Goal: Information Seeking & Learning: Learn about a topic

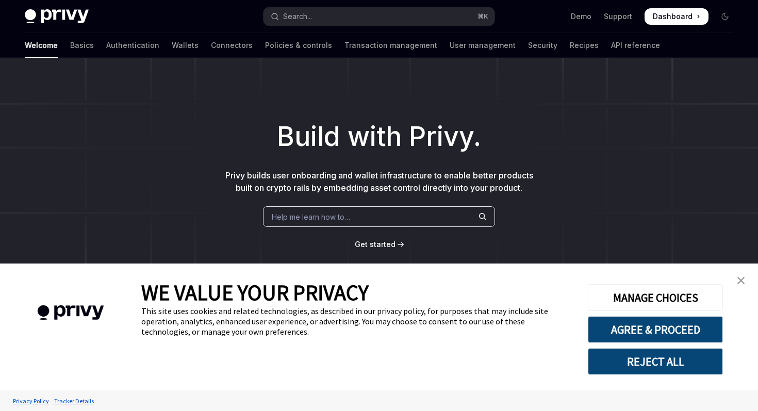
click at [747, 274] on link "close banner" at bounding box center [741, 280] width 21 height 21
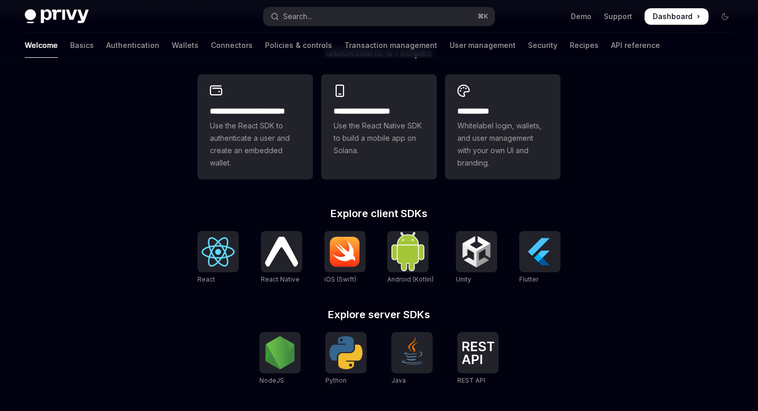
scroll to position [280, 0]
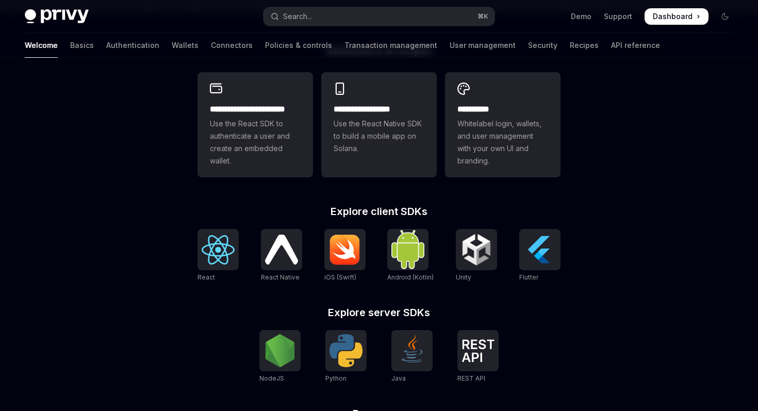
click at [148, 39] on div "Welcome Basics Authentication Wallets Connectors Policies & controls Transactio…" at bounding box center [342, 45] width 635 height 25
click at [172, 54] on link "Wallets" at bounding box center [185, 45] width 27 height 25
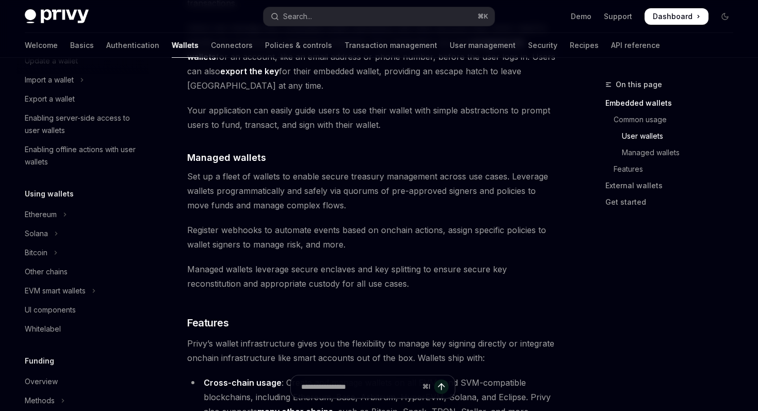
scroll to position [160, 0]
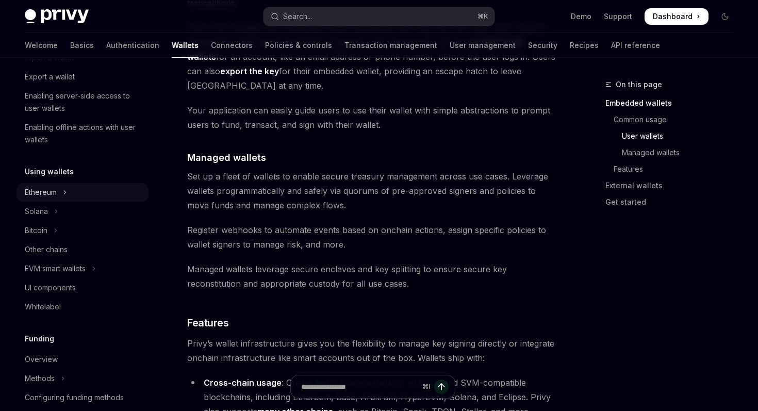
click at [74, 189] on button "Ethereum" at bounding box center [83, 192] width 132 height 19
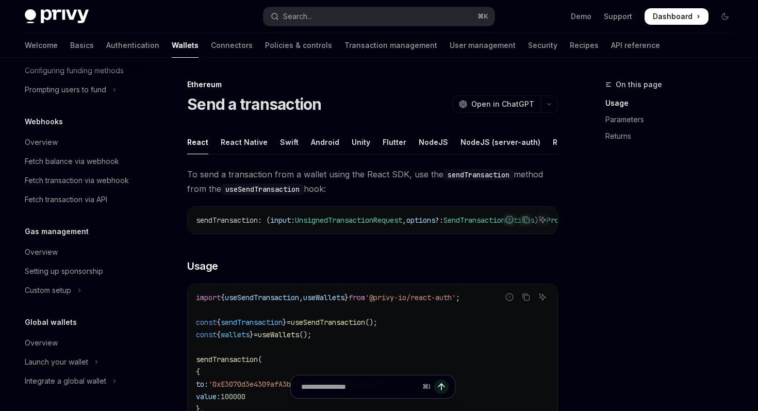
scroll to position [6, 0]
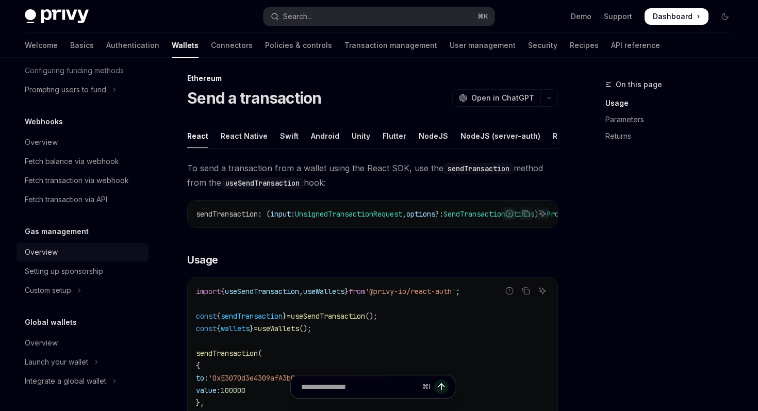
click at [113, 256] on div "Overview" at bounding box center [84, 252] width 118 height 12
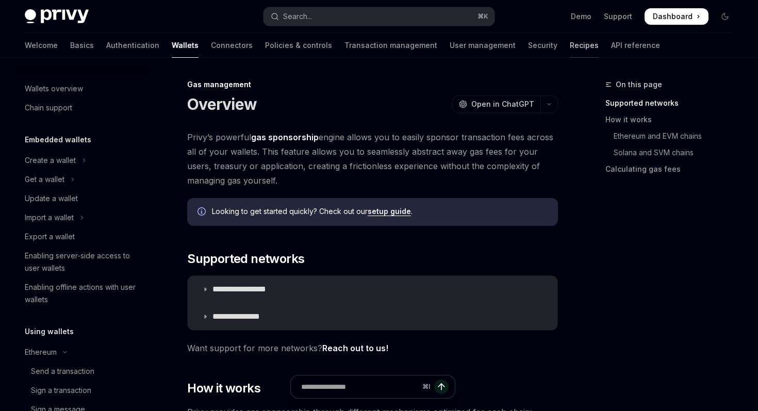
click at [570, 46] on link "Recipes" at bounding box center [584, 45] width 29 height 25
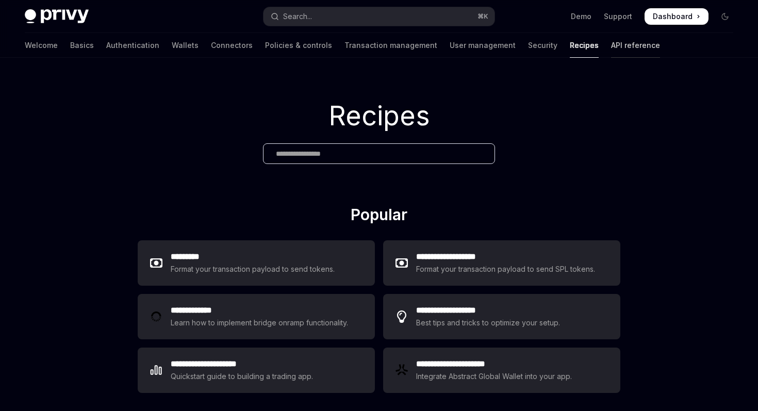
click at [611, 51] on link "API reference" at bounding box center [635, 45] width 49 height 25
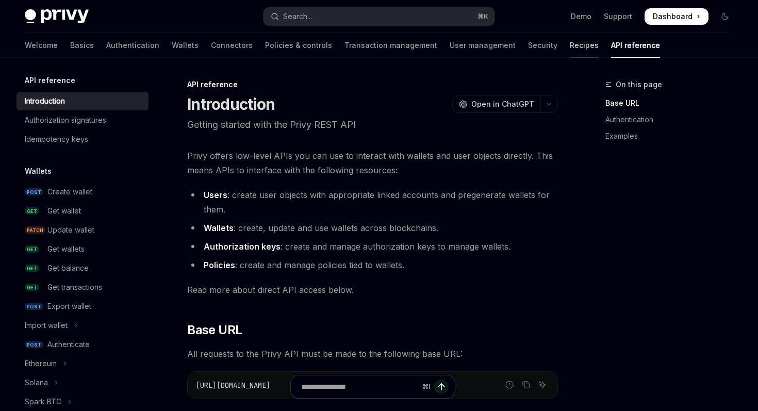
click at [570, 51] on link "Recipes" at bounding box center [584, 45] width 29 height 25
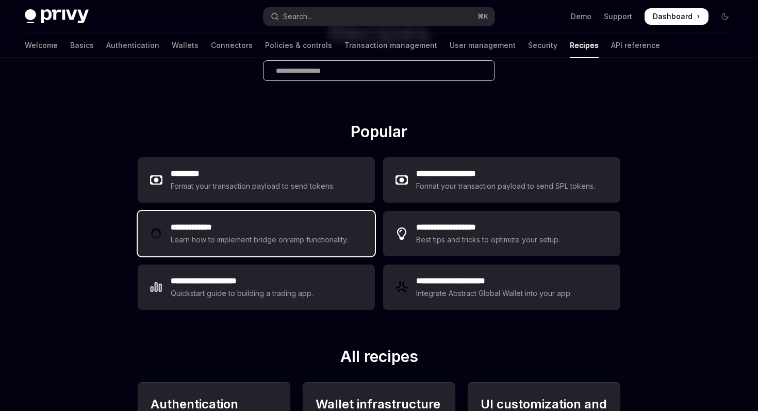
scroll to position [109, 0]
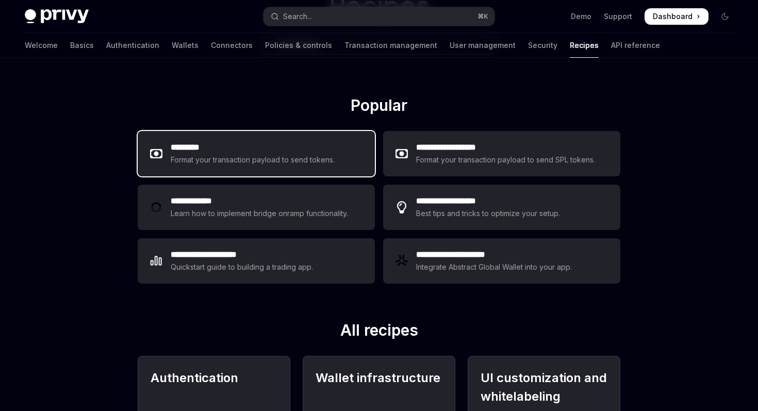
click at [314, 164] on div "Format your transaction payload to send tokens." at bounding box center [253, 160] width 165 height 12
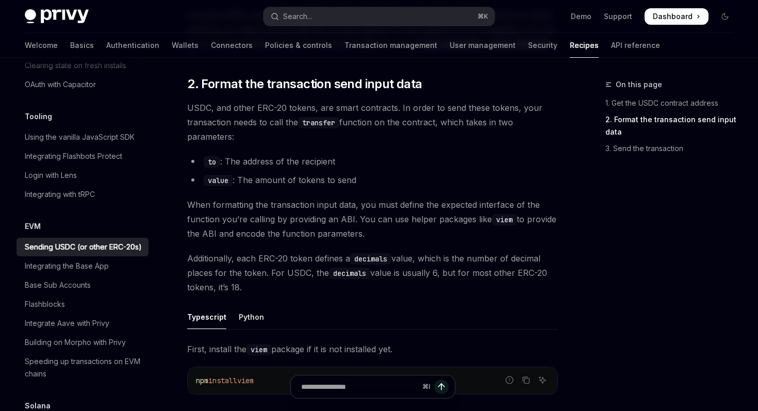
type textarea "*"
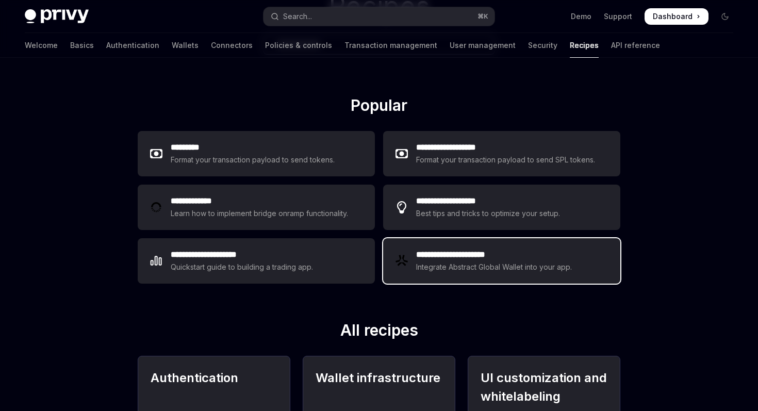
scroll to position [302, 0]
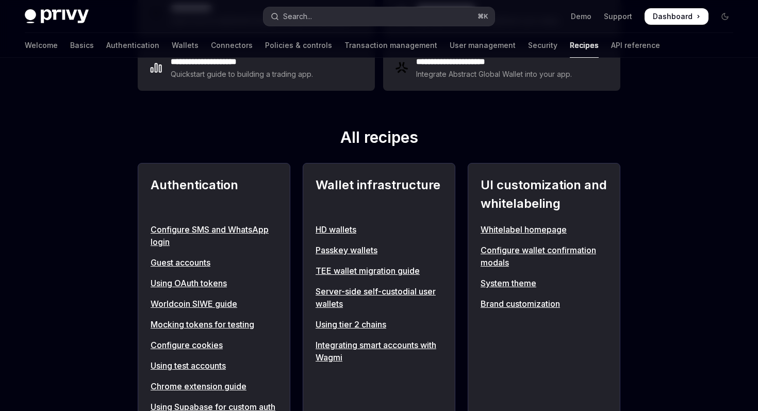
click at [375, 17] on button "Search... ⌘ K" at bounding box center [379, 16] width 231 height 19
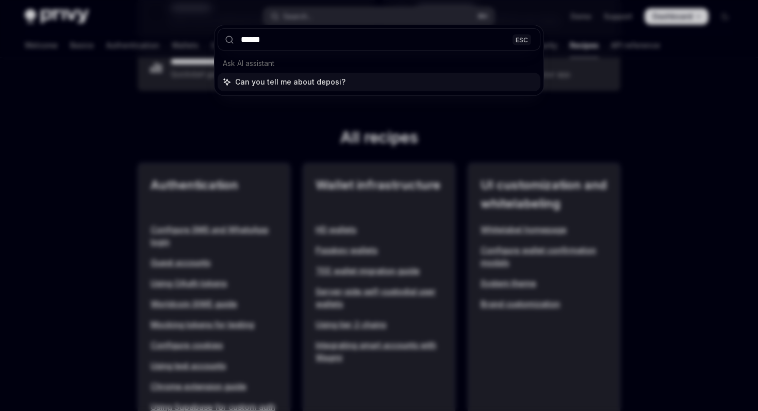
type input "*******"
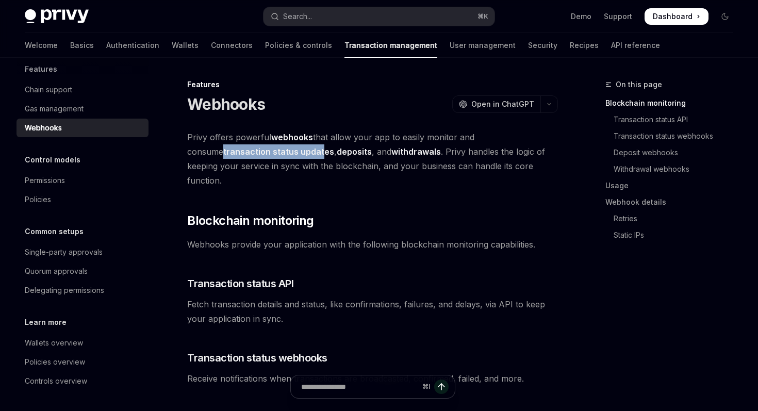
drag, startPoint x: 187, startPoint y: 154, endPoint x: 286, endPoint y: 154, distance: 98.5
click at [286, 154] on strong "transaction status updates" at bounding box center [278, 151] width 111 height 10
click at [337, 168] on span "Privy offers powerful webhooks that allow your app to easily monitor and consum…" at bounding box center [372, 159] width 371 height 58
click at [265, 44] on link "Policies & controls" at bounding box center [298, 45] width 67 height 25
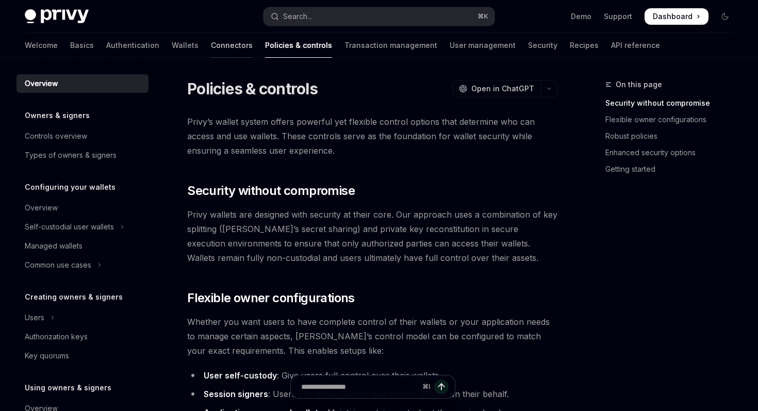
click at [211, 43] on link "Connectors" at bounding box center [232, 45] width 42 height 25
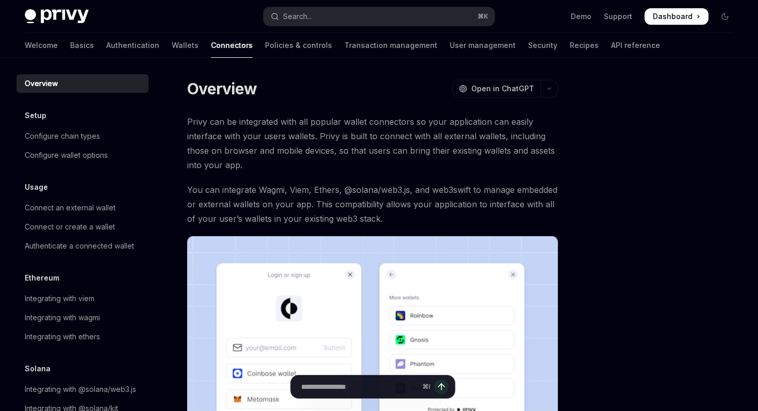
click at [117, 46] on div "Welcome Basics Authentication Wallets Connectors Policies & controls Transactio…" at bounding box center [342, 45] width 635 height 25
click at [106, 46] on link "Authentication" at bounding box center [132, 45] width 53 height 25
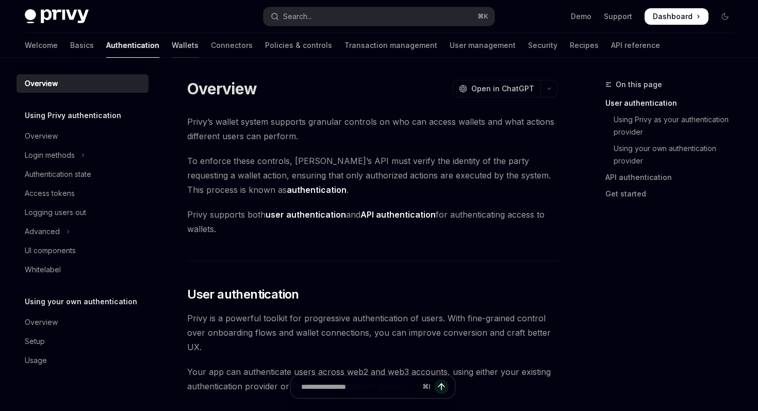
click at [172, 51] on link "Wallets" at bounding box center [185, 45] width 27 height 25
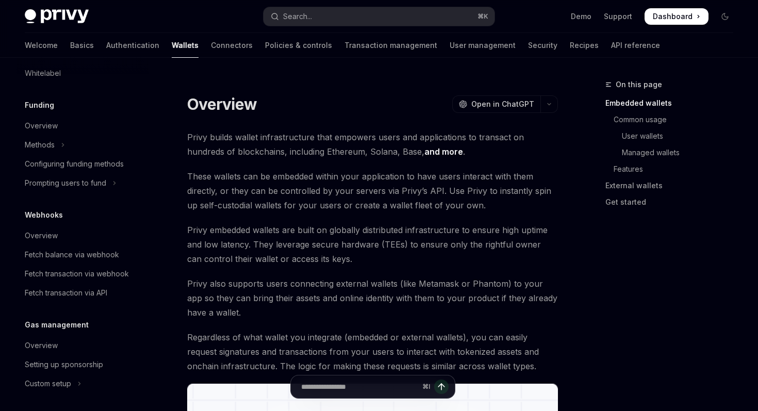
scroll to position [417, 0]
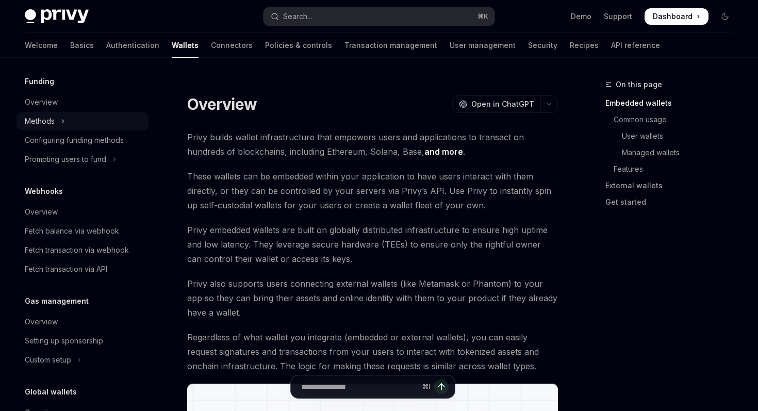
click at [61, 123] on icon "Toggle Methods section" at bounding box center [63, 121] width 4 height 12
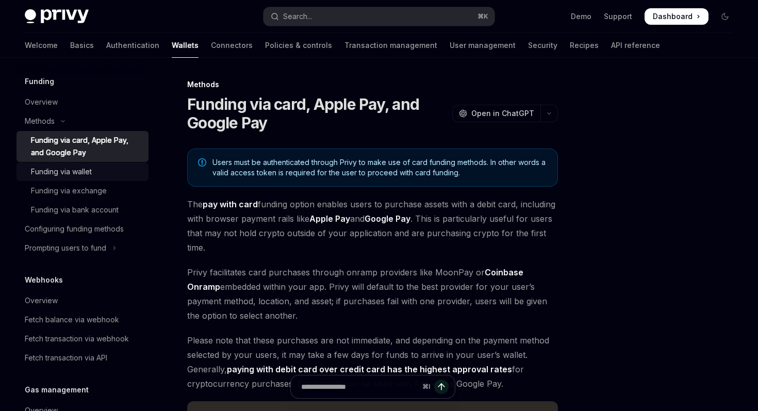
click at [106, 175] on div "Funding via wallet" at bounding box center [86, 172] width 111 height 12
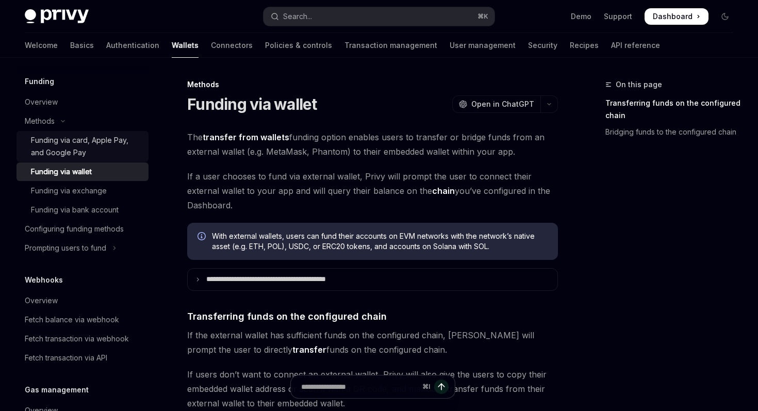
click at [125, 141] on div "Funding via card, Apple Pay, and Google Pay" at bounding box center [86, 146] width 111 height 25
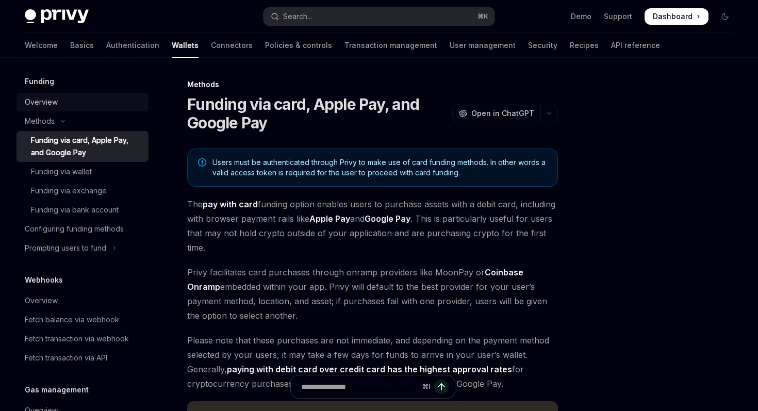
click at [112, 100] on div "Overview" at bounding box center [84, 102] width 118 height 12
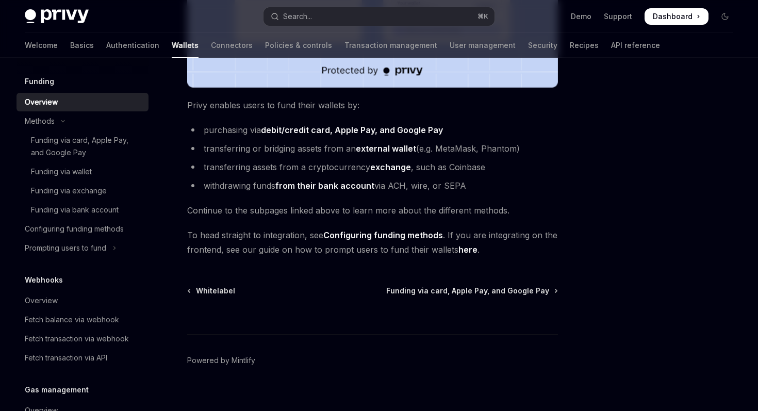
scroll to position [397, 0]
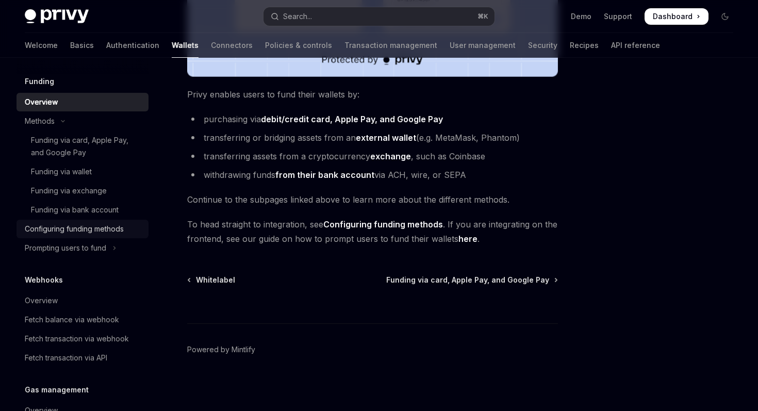
click at [107, 229] on div "Configuring funding methods" at bounding box center [74, 229] width 99 height 12
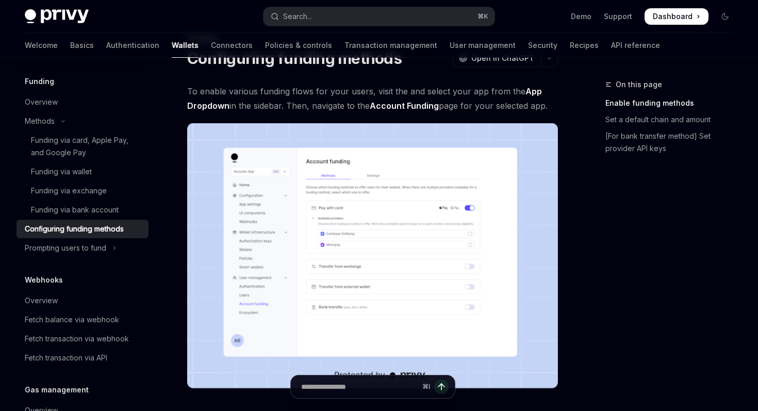
scroll to position [27, 0]
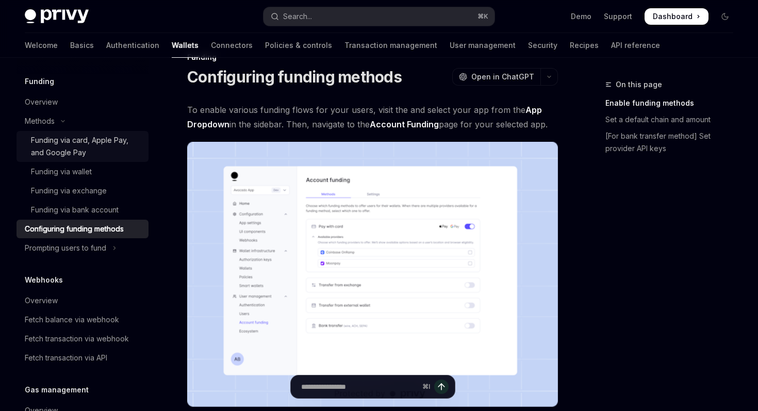
click at [109, 137] on div "Funding via card, Apple Pay, and Google Pay" at bounding box center [86, 146] width 111 height 25
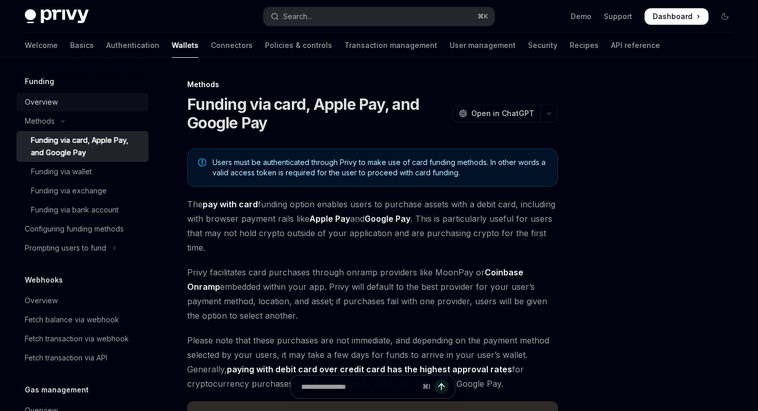
click at [112, 107] on div "Overview" at bounding box center [84, 102] width 118 height 12
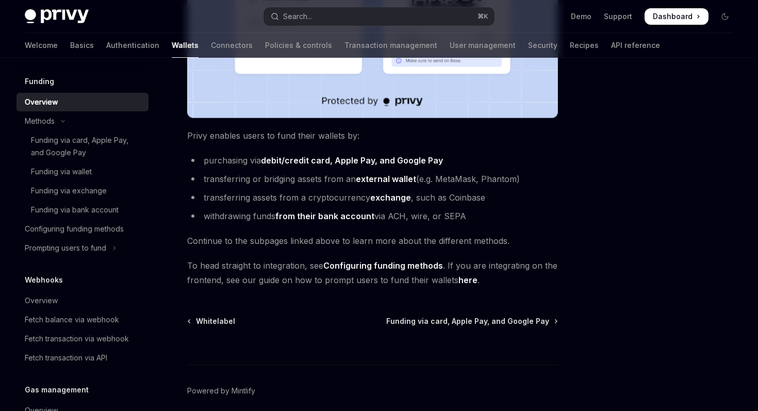
scroll to position [398, 0]
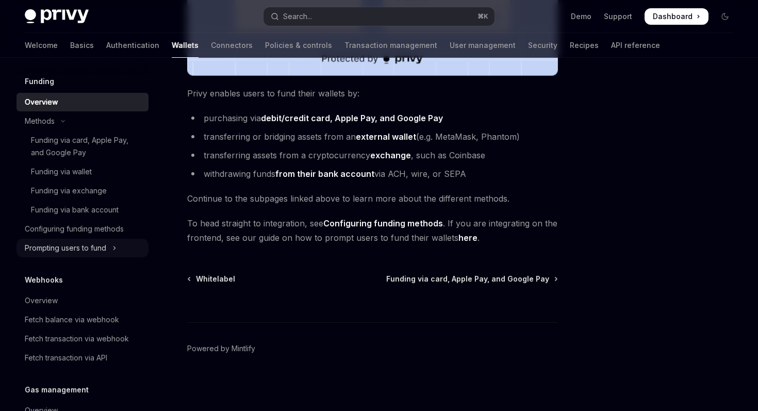
click at [118, 251] on button "Prompting users to fund" at bounding box center [83, 248] width 132 height 19
type textarea "*"
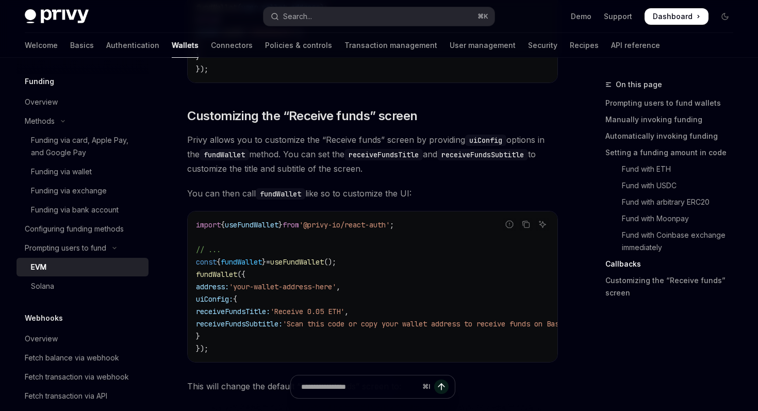
scroll to position [2680, 0]
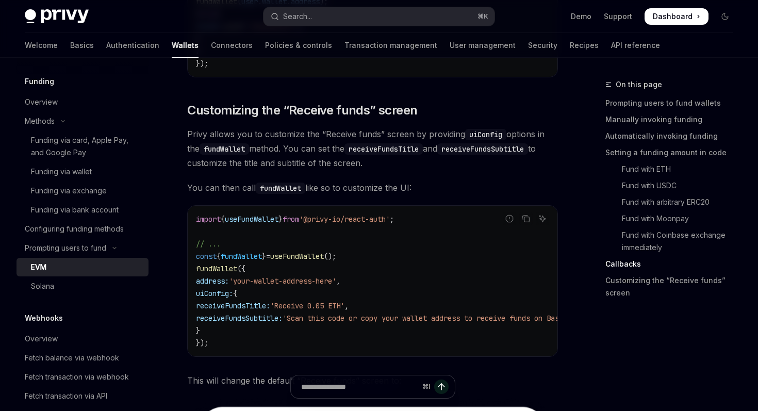
click at [694, 21] on span at bounding box center [677, 16] width 64 height 17
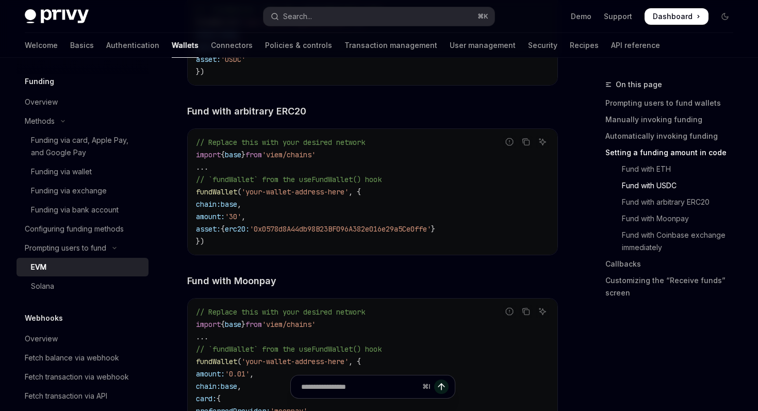
scroll to position [1694, 0]
click at [105, 100] on div "Overview" at bounding box center [84, 102] width 118 height 12
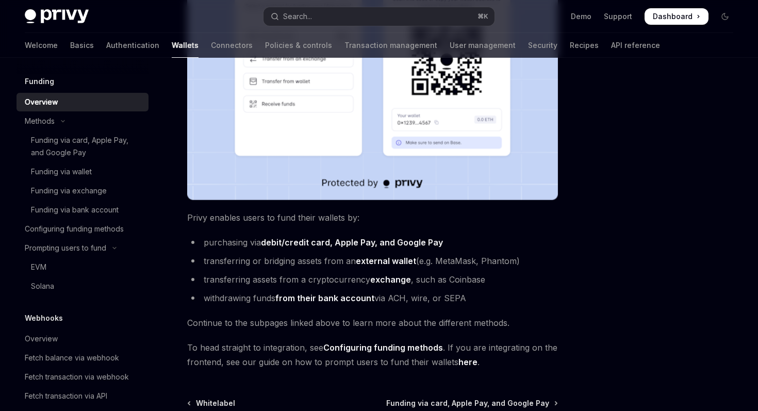
scroll to position [398, 0]
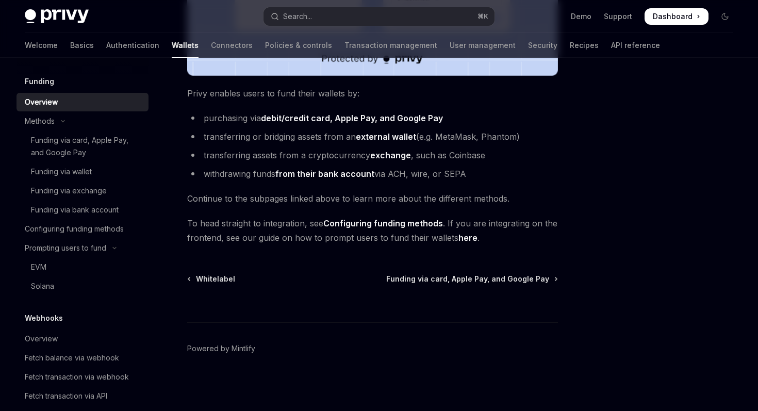
click at [371, 224] on link "Configuring funding methods" at bounding box center [383, 223] width 120 height 11
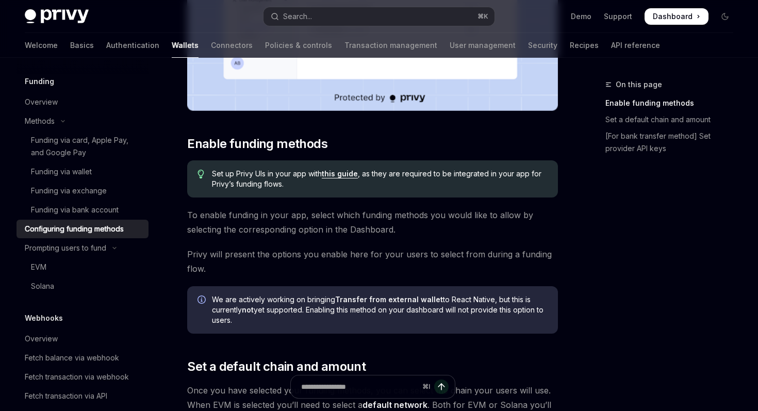
scroll to position [348, 0]
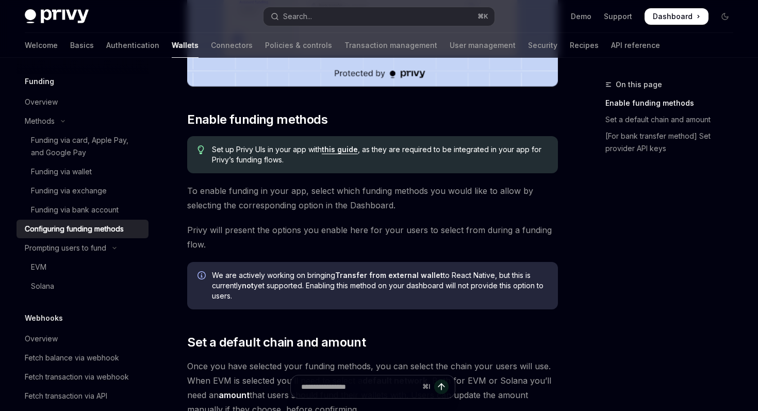
click at [347, 153] on link "this guide" at bounding box center [340, 149] width 36 height 9
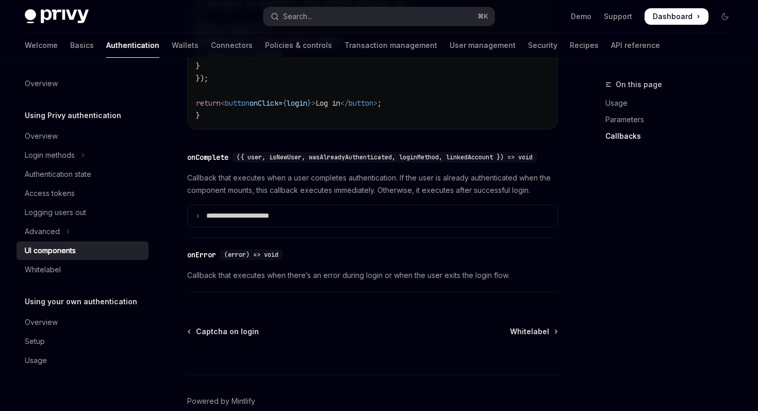
scroll to position [1476, 0]
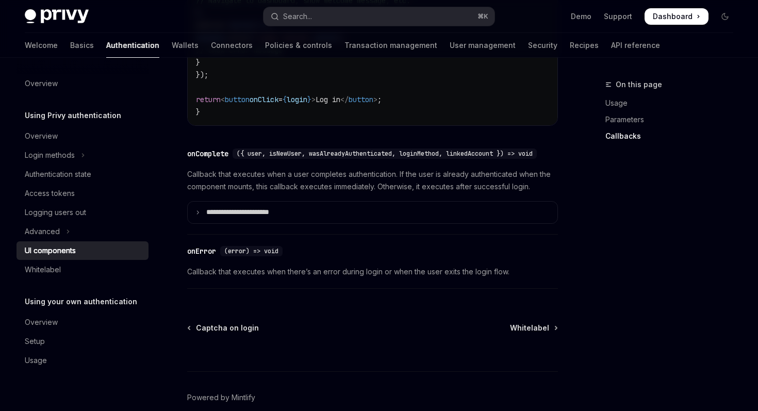
click at [117, 251] on div "UI components" at bounding box center [84, 250] width 118 height 12
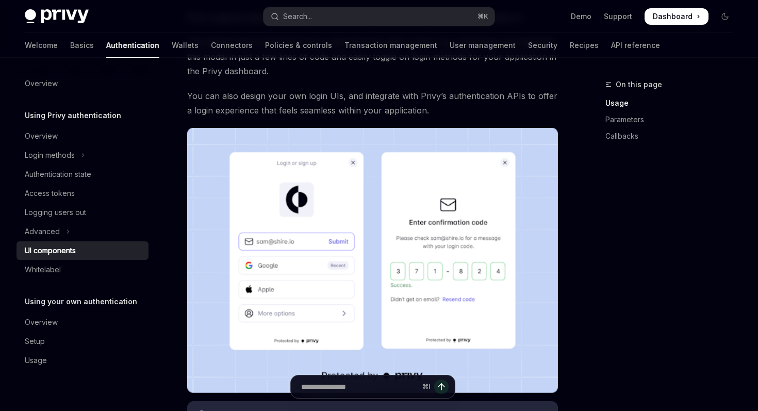
scroll to position [117, 0]
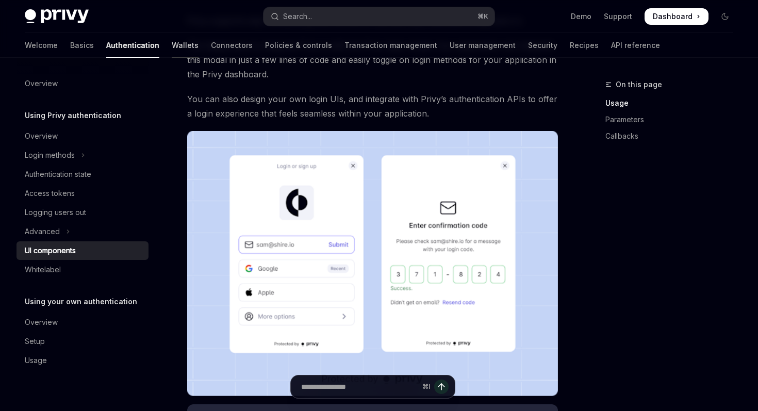
click at [172, 53] on link "Wallets" at bounding box center [185, 45] width 27 height 25
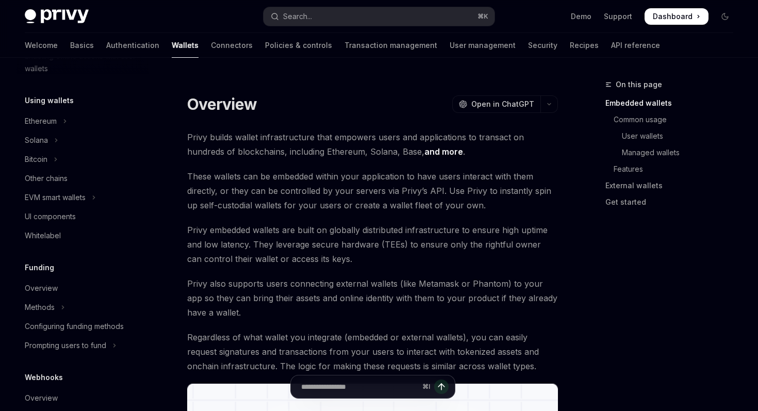
scroll to position [232, 0]
click at [77, 217] on div "UI components" at bounding box center [84, 215] width 118 height 12
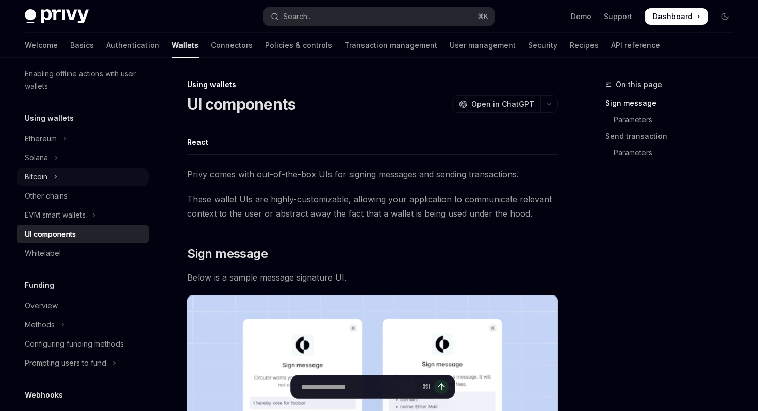
scroll to position [188, 0]
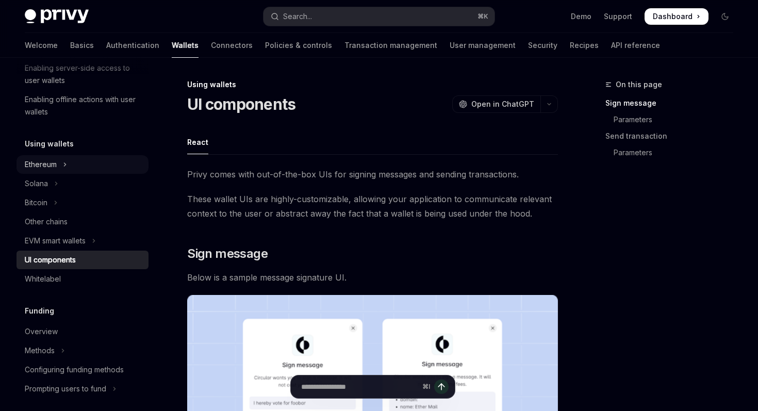
click at [62, 165] on button "Ethereum" at bounding box center [83, 164] width 132 height 19
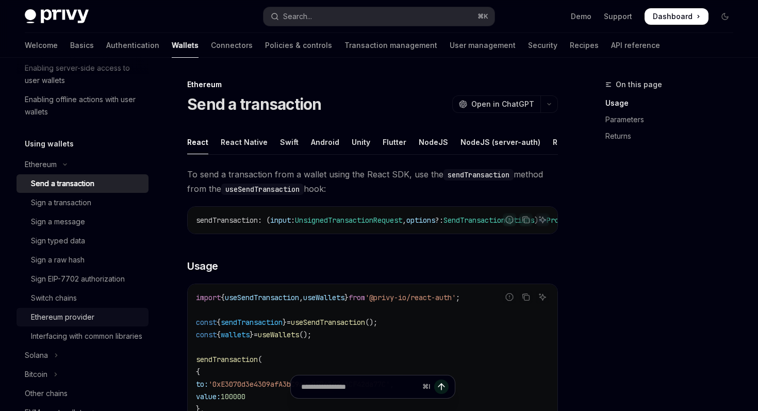
click at [123, 320] on div "Ethereum provider" at bounding box center [86, 317] width 111 height 12
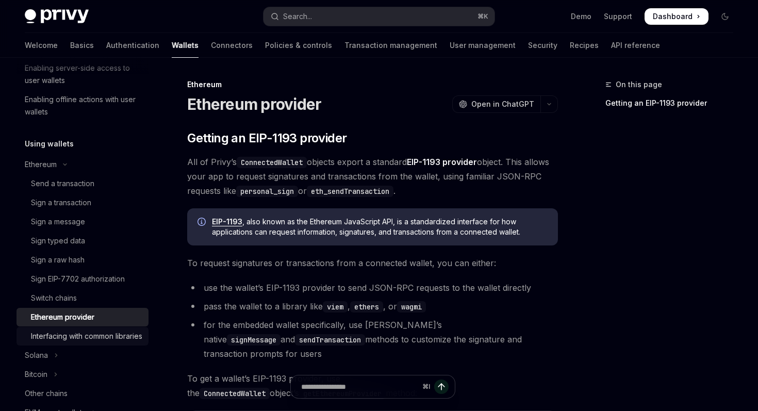
click at [118, 341] on div "Interfacing with common libraries" at bounding box center [86, 336] width 111 height 12
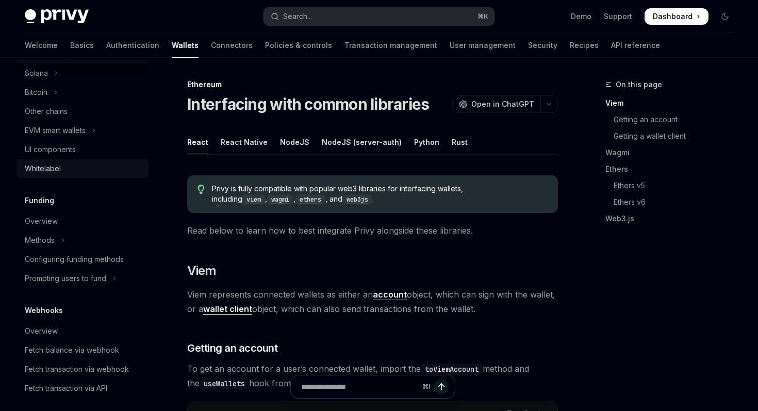
scroll to position [496, 0]
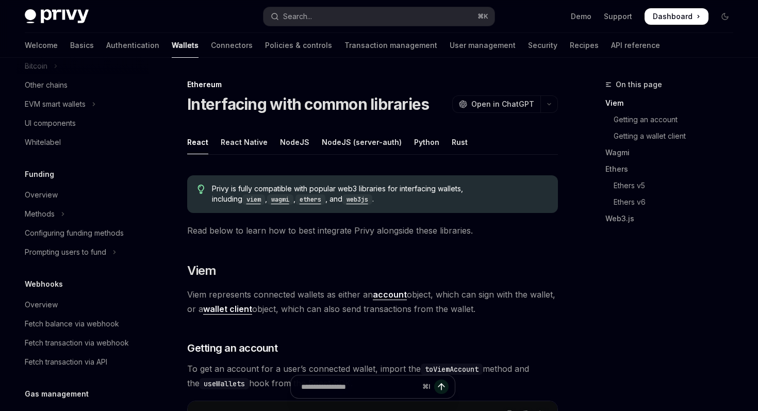
click at [97, 196] on div "Funding Overview Methods Configuring funding methods Prompting users to fund" at bounding box center [83, 214] width 132 height 93
click at [96, 198] on div "Funding Overview Methods Configuring funding methods Prompting users to fund" at bounding box center [83, 214] width 132 height 93
click at [95, 201] on div "Overview" at bounding box center [84, 195] width 118 height 12
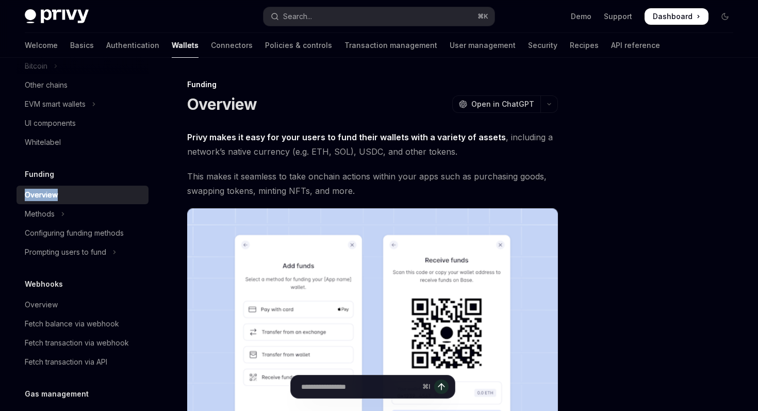
click at [320, 208] on img at bounding box center [372, 340] width 371 height 265
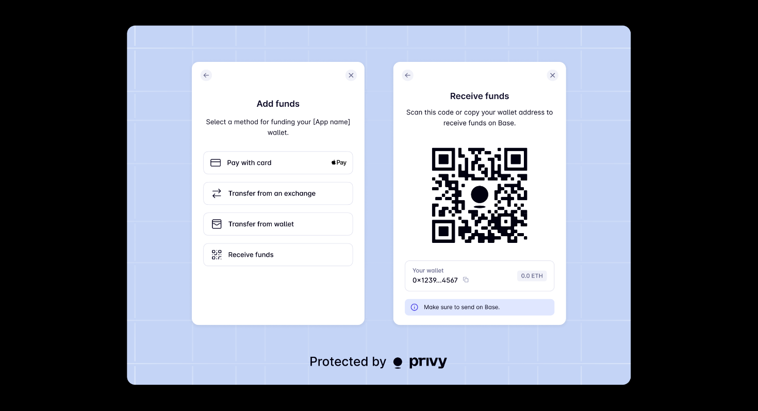
click at [641, 164] on div at bounding box center [379, 205] width 758 height 411
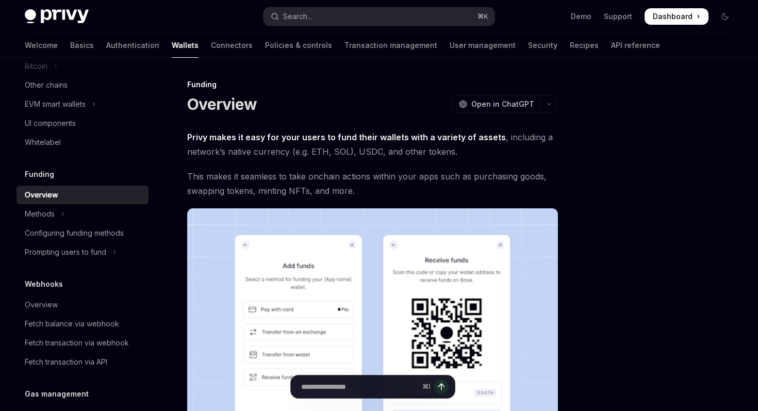
click at [343, 151] on span "Privy makes it easy for your users to fund their wallets with a variety of asse…" at bounding box center [372, 144] width 371 height 29
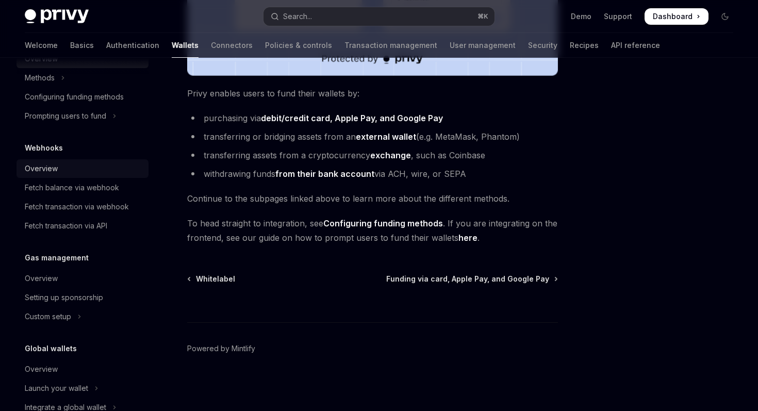
scroll to position [671, 0]
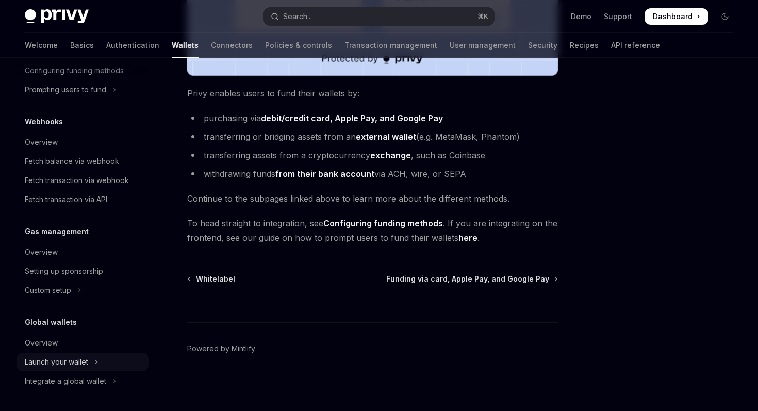
click at [88, 366] on div "Launch your wallet" at bounding box center [56, 362] width 63 height 12
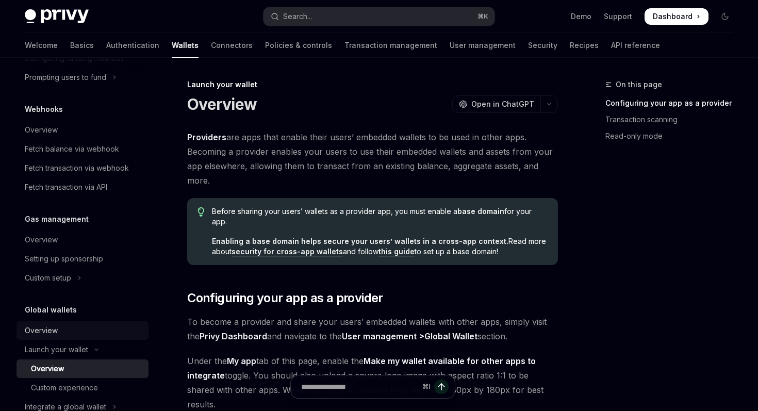
scroll to position [709, 0]
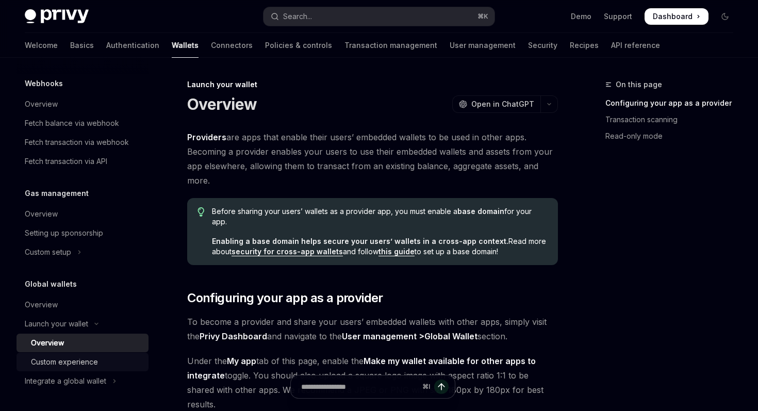
click at [101, 367] on div "Custom experience" at bounding box center [86, 362] width 111 height 12
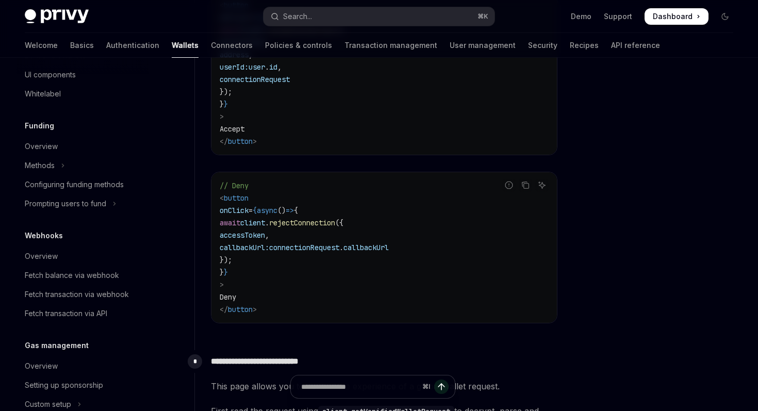
scroll to position [522, 0]
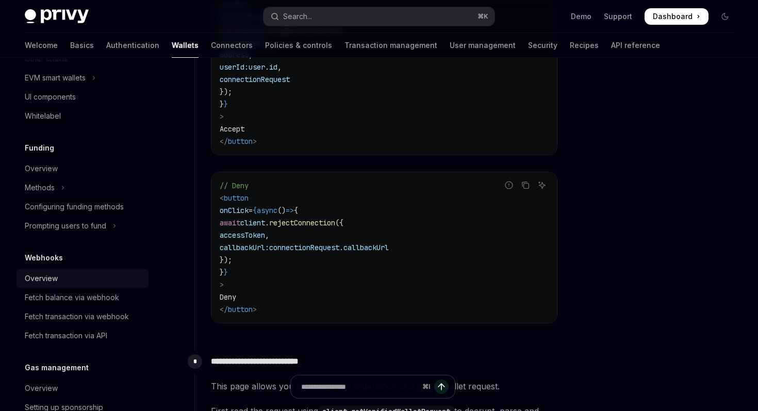
click at [122, 284] on link "Overview" at bounding box center [83, 278] width 132 height 19
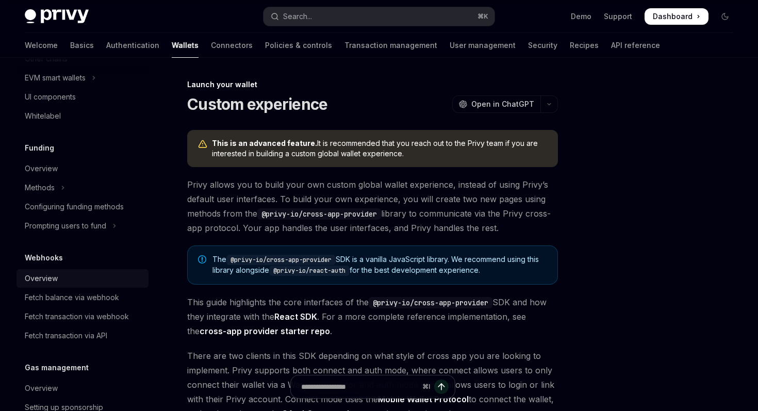
click at [122, 284] on link "Overview" at bounding box center [83, 278] width 132 height 19
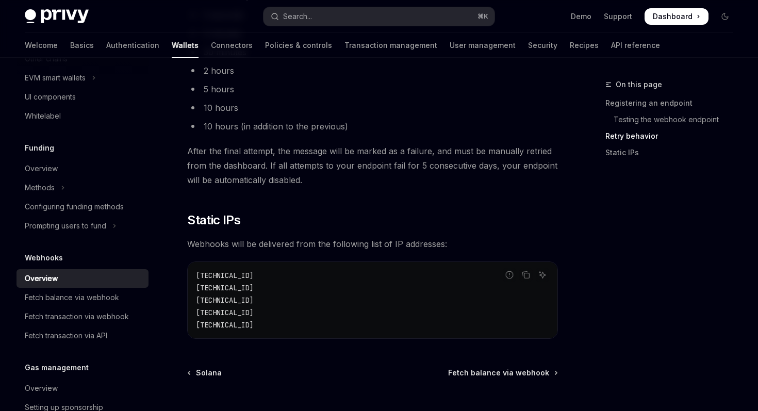
scroll to position [1116, 0]
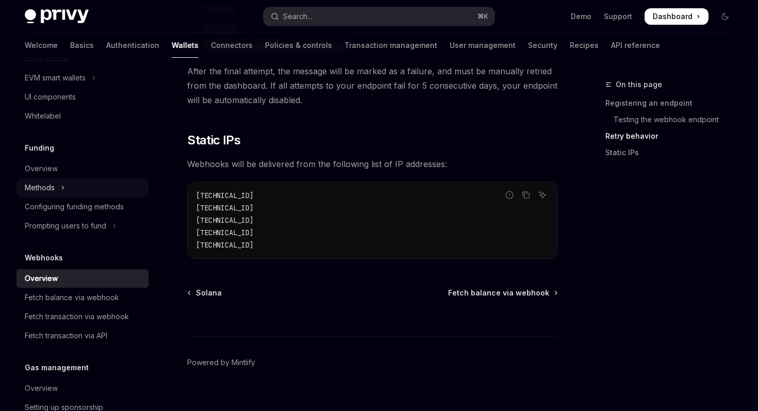
click at [65, 197] on button "Methods" at bounding box center [83, 187] width 132 height 19
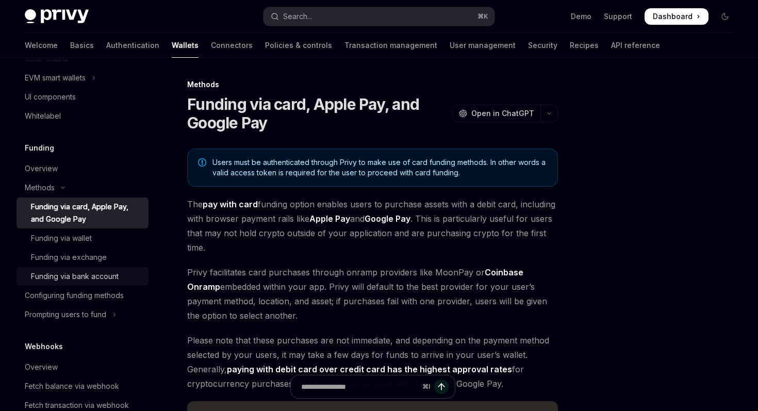
click at [110, 283] on div "Funding via bank account" at bounding box center [75, 276] width 88 height 12
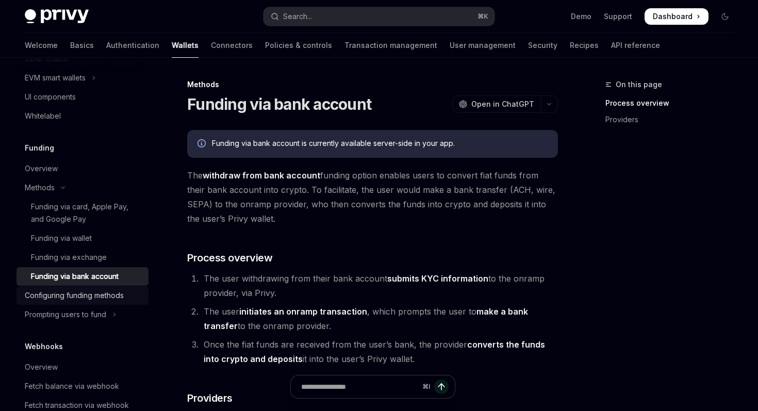
click at [108, 302] on div "Configuring funding methods" at bounding box center [74, 295] width 99 height 12
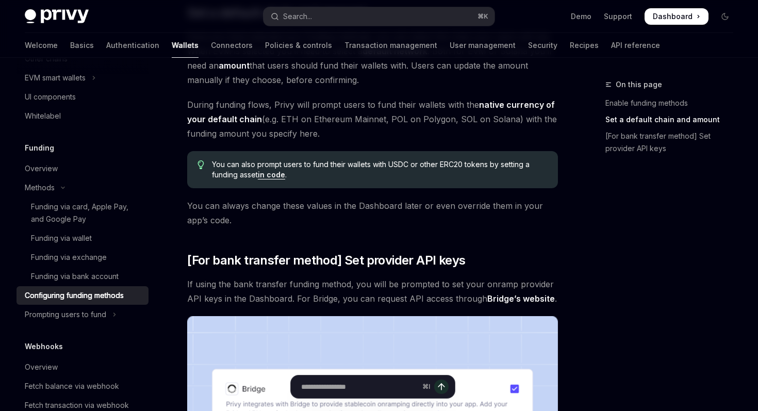
scroll to position [681, 0]
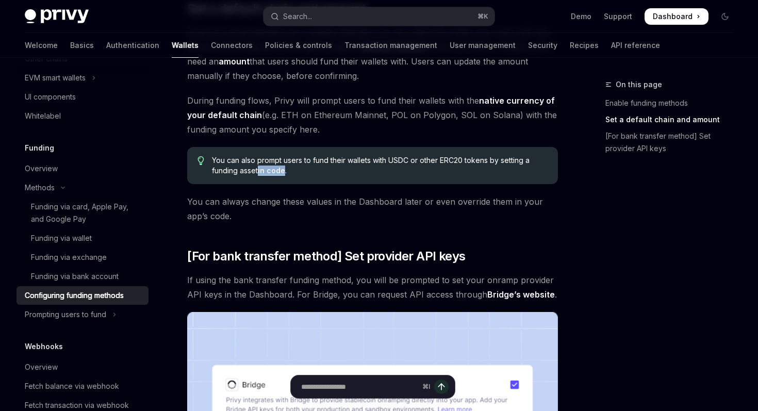
click at [537, 236] on div "To enable various funding flows for your users, visit the and select your app f…" at bounding box center [372, 13] width 371 height 1128
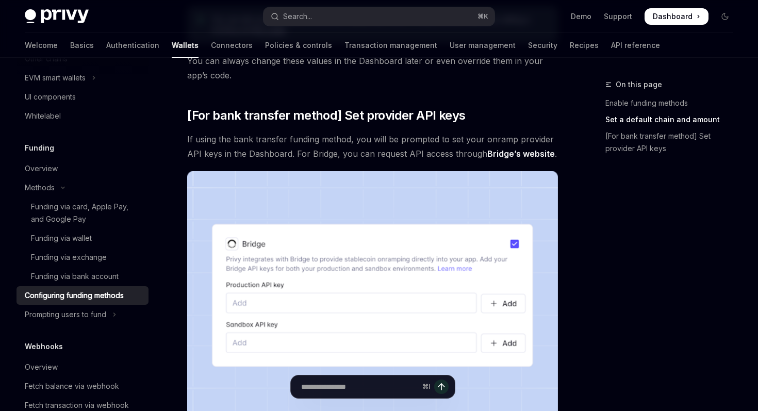
scroll to position [791, 0]
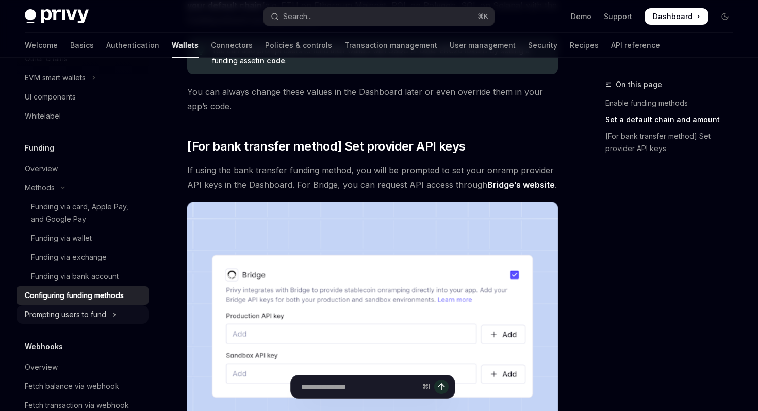
click at [100, 321] on div "Prompting users to fund" at bounding box center [65, 314] width 81 height 12
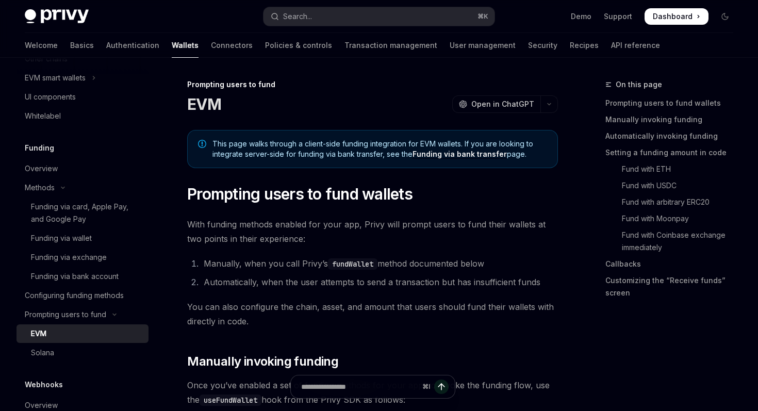
click at [94, 340] on div "EVM" at bounding box center [86, 333] width 111 height 12
type textarea "*"
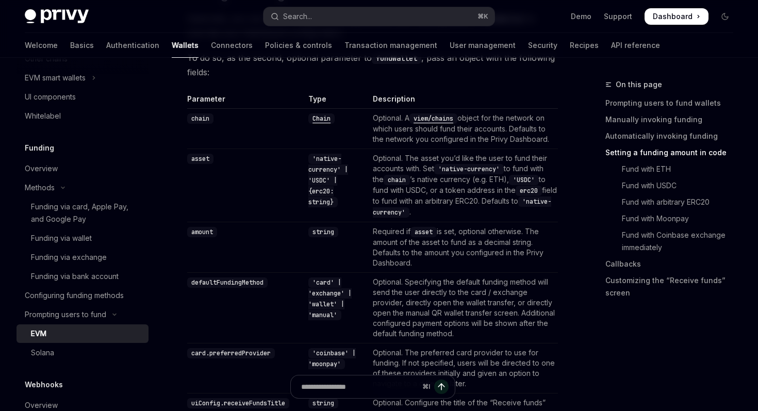
scroll to position [946, 0]
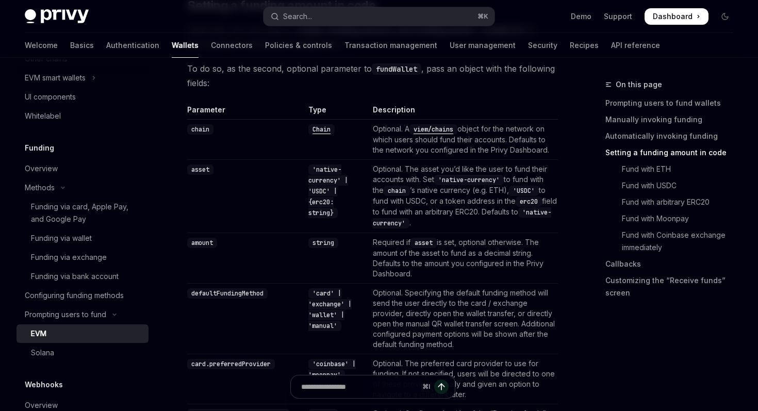
click at [412, 227] on td "Optional. The asset you’d like the user to fund their accounts with. Set 'nativ…" at bounding box center [463, 195] width 189 height 73
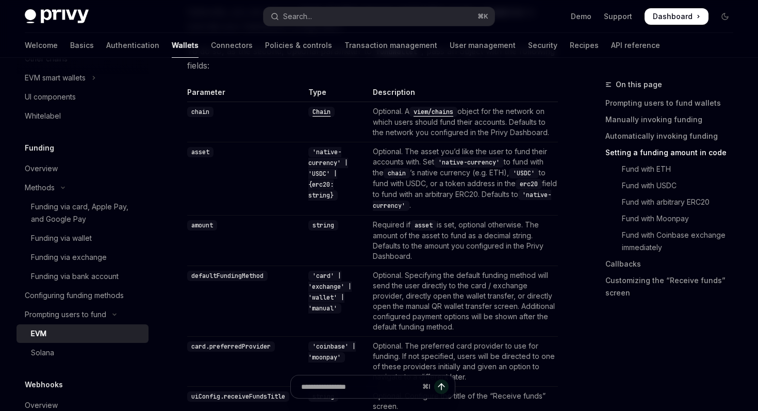
scroll to position [960, 0]
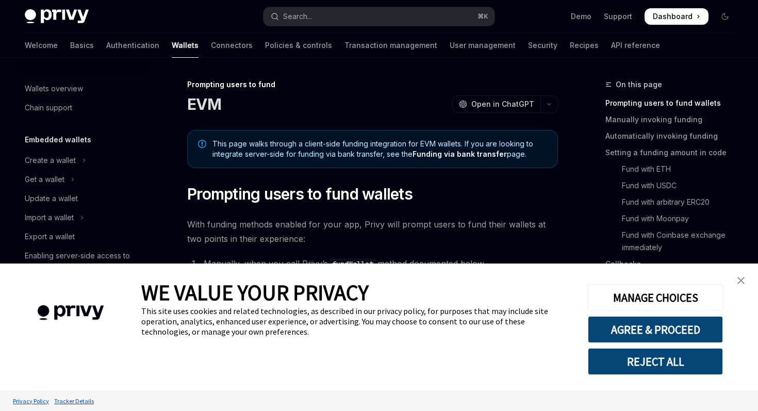
scroll to position [361, 0]
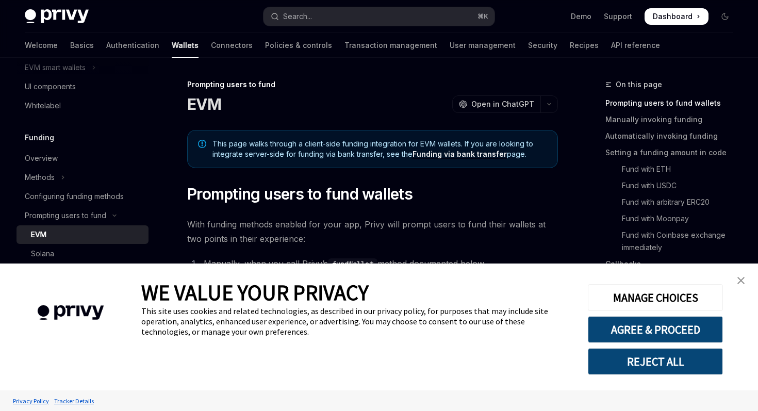
click at [741, 286] on link "close banner" at bounding box center [741, 280] width 21 height 21
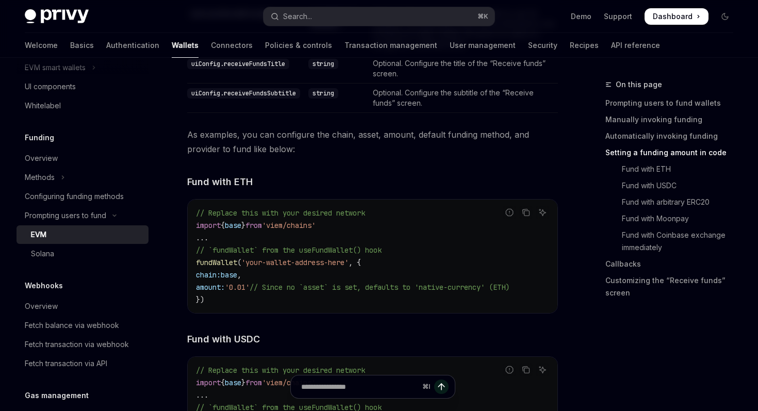
scroll to position [1300, 0]
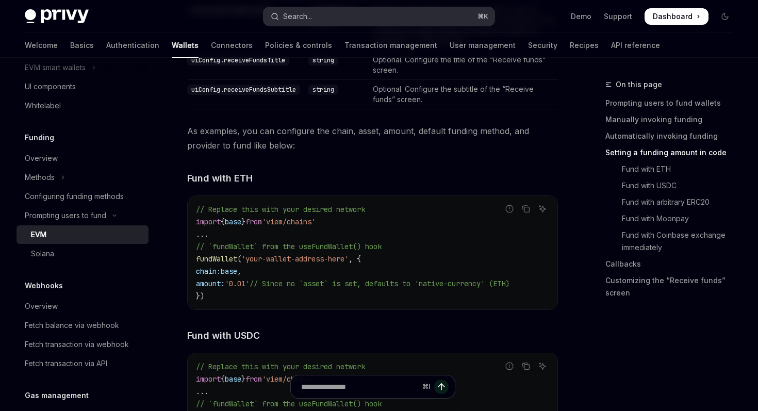
click at [309, 12] on div "Search..." at bounding box center [297, 16] width 29 height 12
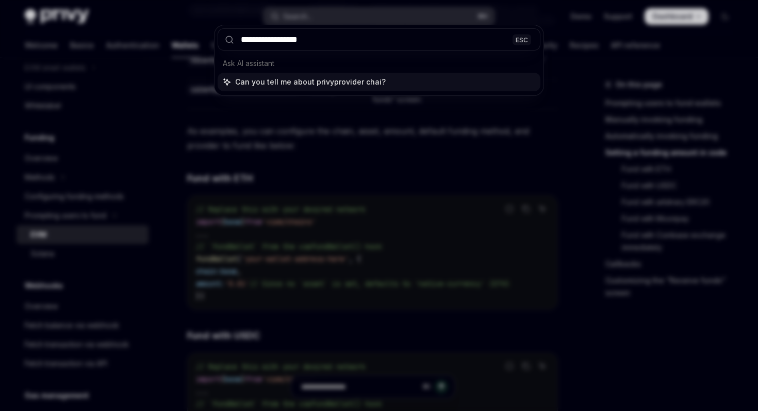
type input "**********"
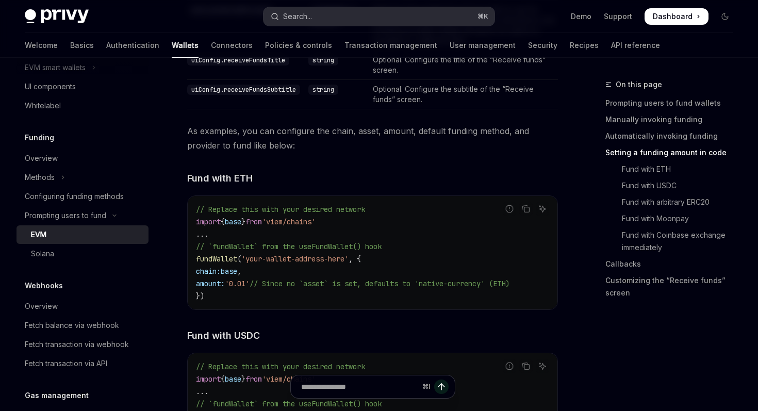
type textarea "*"
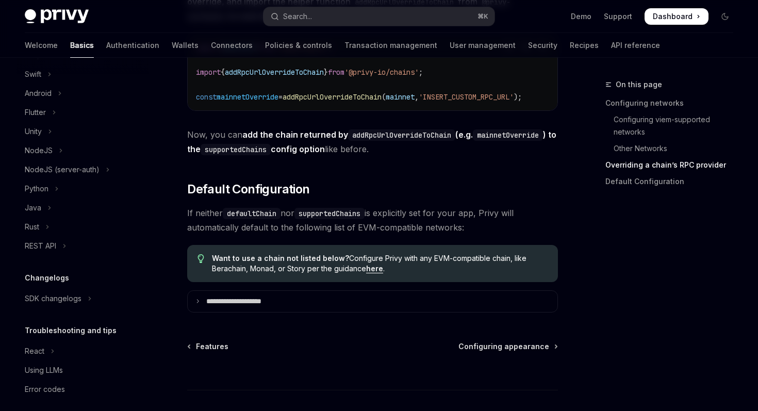
scroll to position [424, 0]
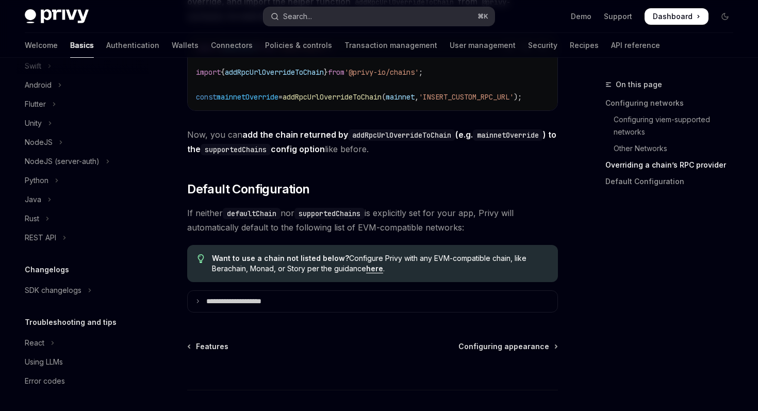
click at [319, 16] on button "Search... ⌘ K" at bounding box center [379, 16] width 231 height 19
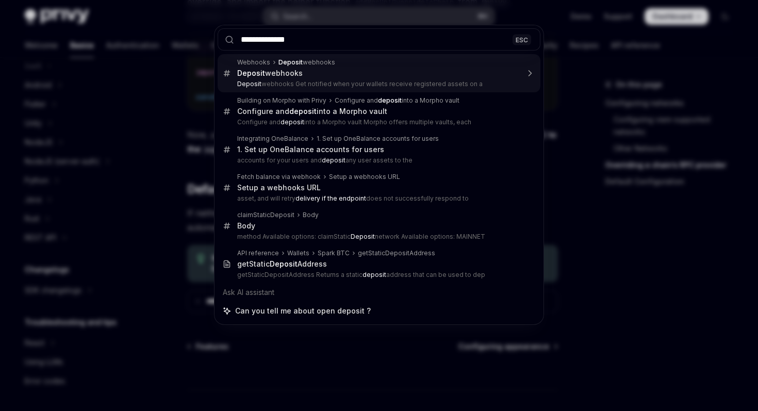
type input "**********"
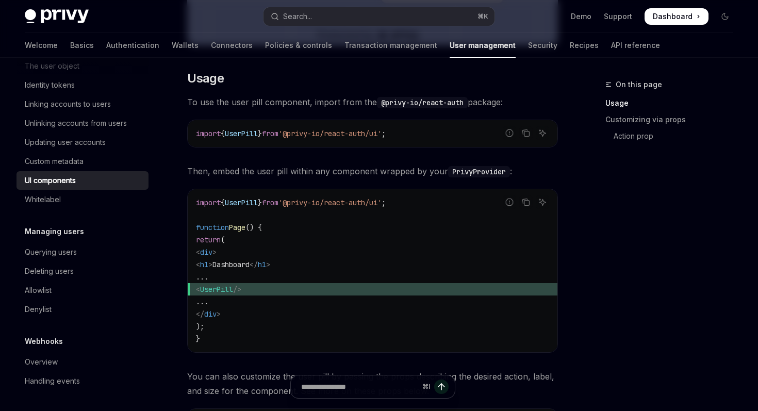
scroll to position [449, 0]
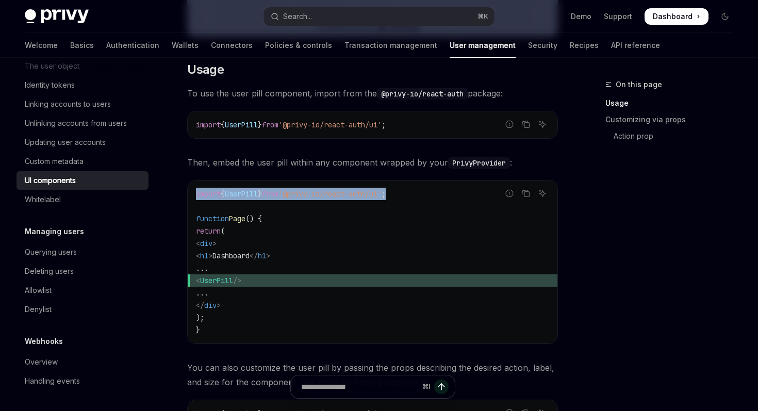
drag, startPoint x: 416, startPoint y: 192, endPoint x: 188, endPoint y: 195, distance: 228.0
click at [188, 195] on div "import { UserPill } from '@privy-io/react-auth/ui' ; function Page () { return …" at bounding box center [373, 261] width 370 height 163
copy span "import { UserPill } from '@privy-io/react-auth/ui' ;"
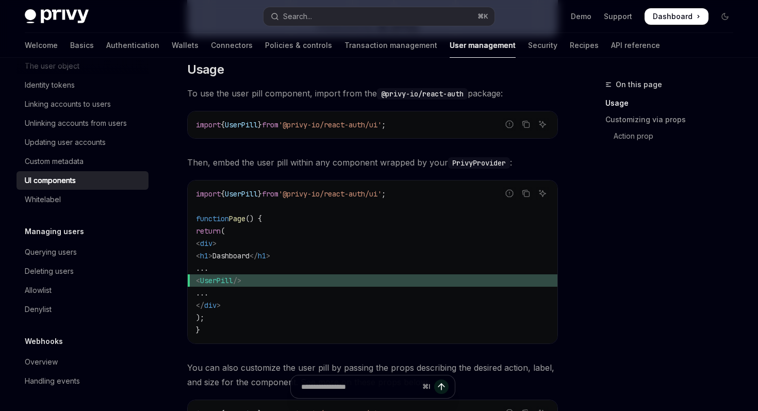
click at [382, 195] on span "'@privy-io/react-auth/ui'" at bounding box center [329, 193] width 103 height 9
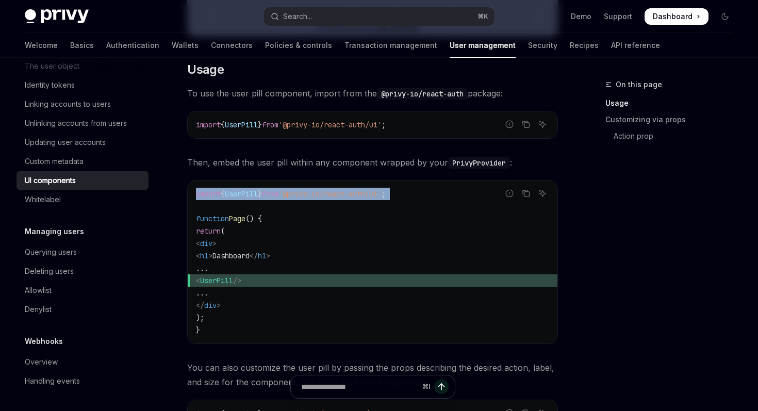
click at [382, 195] on span "'@privy-io/react-auth/ui'" at bounding box center [329, 193] width 103 height 9
copy code "import { UserPill } from '@privy-io/react-auth/ui' ;"
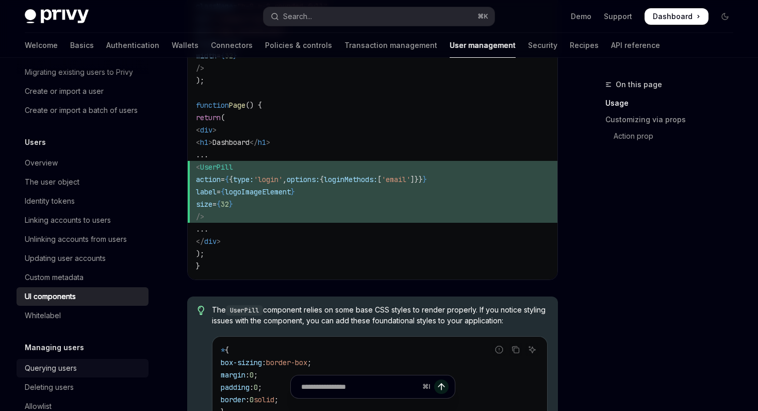
scroll to position [62, 0]
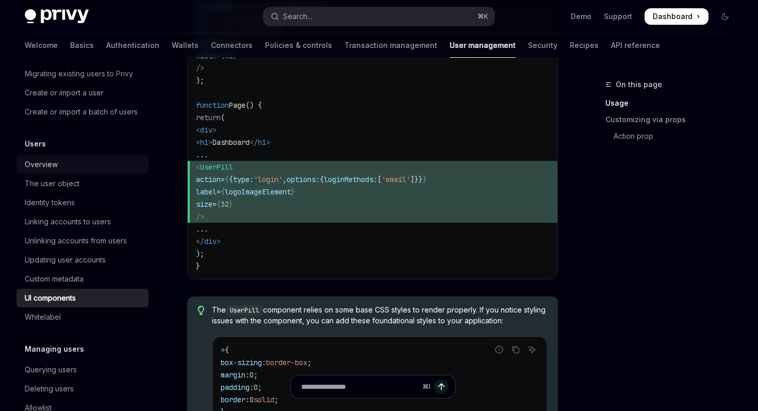
click at [73, 166] on div "Overview" at bounding box center [84, 164] width 118 height 12
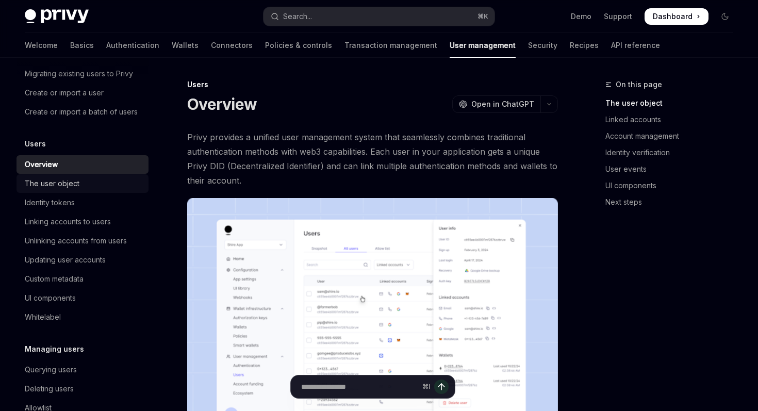
click at [108, 183] on div "The user object" at bounding box center [84, 183] width 118 height 12
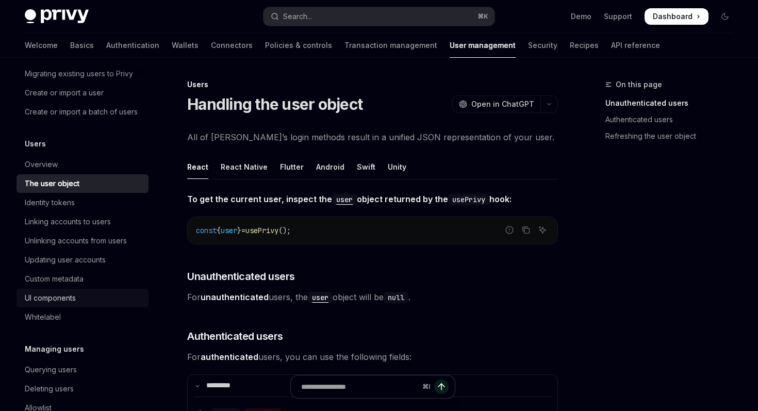
click at [103, 304] on div "UI components" at bounding box center [84, 298] width 118 height 12
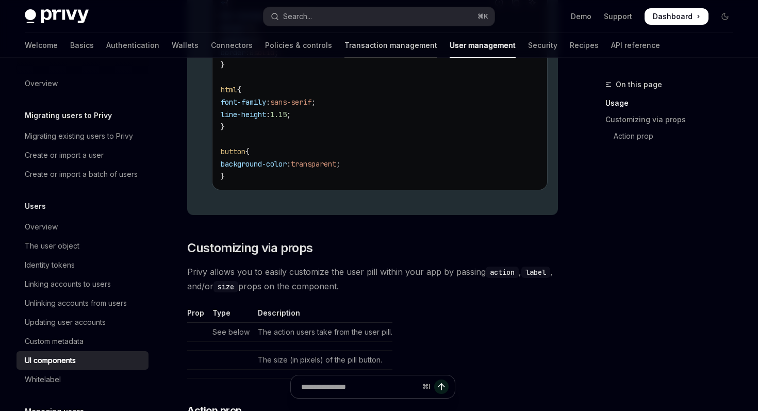
click at [344, 46] on link "Transaction management" at bounding box center [390, 45] width 93 height 25
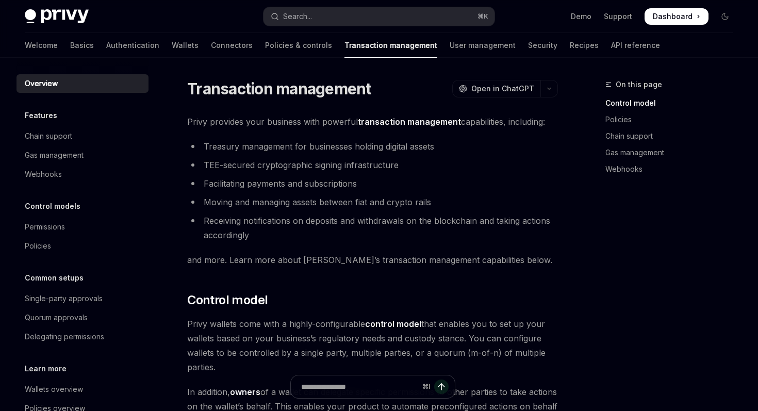
scroll to position [46, 0]
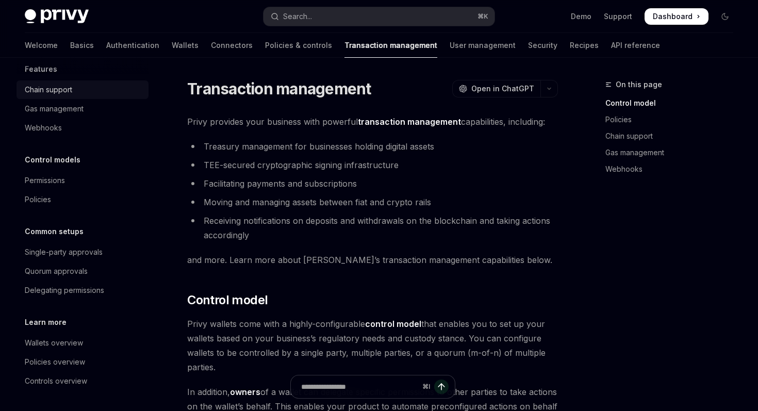
click at [110, 97] on link "Chain support" at bounding box center [83, 89] width 132 height 19
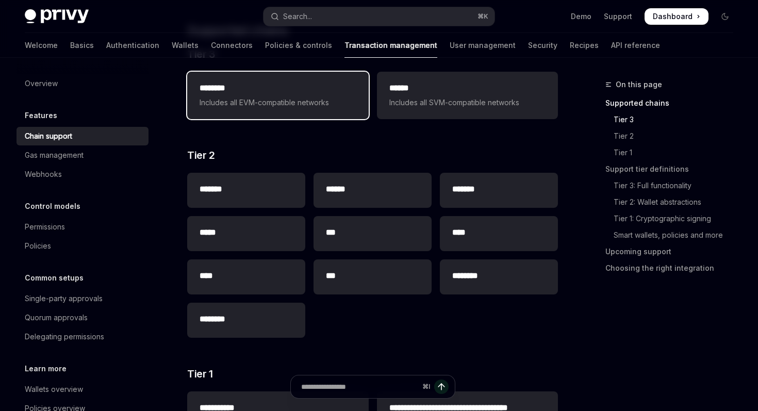
scroll to position [89, 0]
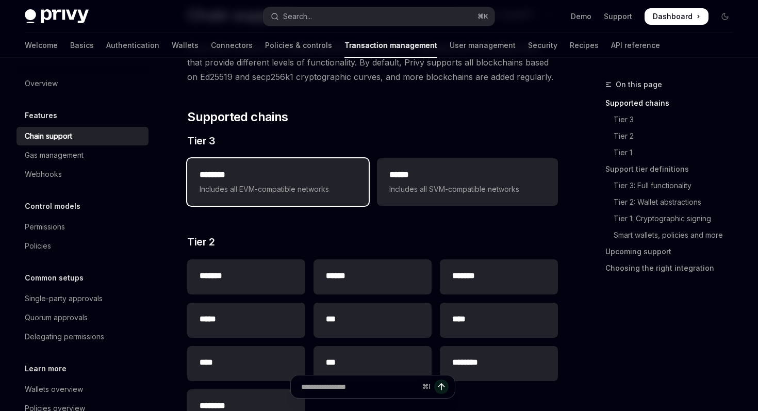
click at [304, 182] on div "******** Includes all EVM-compatible networks" at bounding box center [278, 182] width 156 height 27
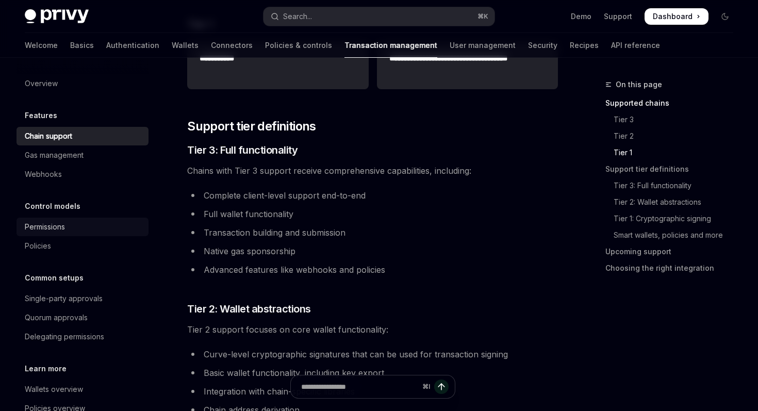
scroll to position [516, 0]
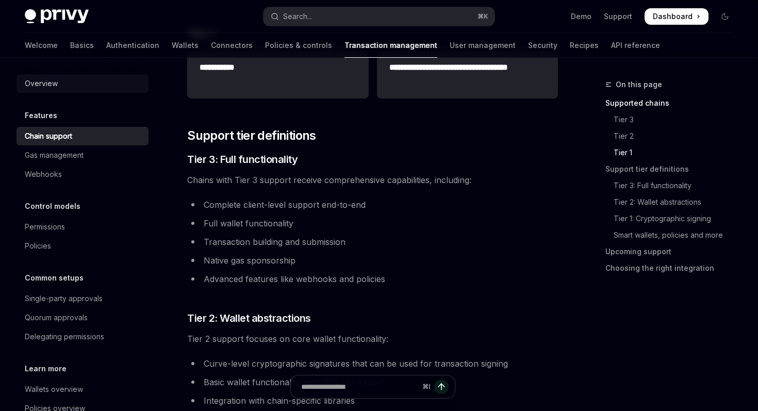
click at [92, 87] on div "Overview" at bounding box center [84, 83] width 118 height 12
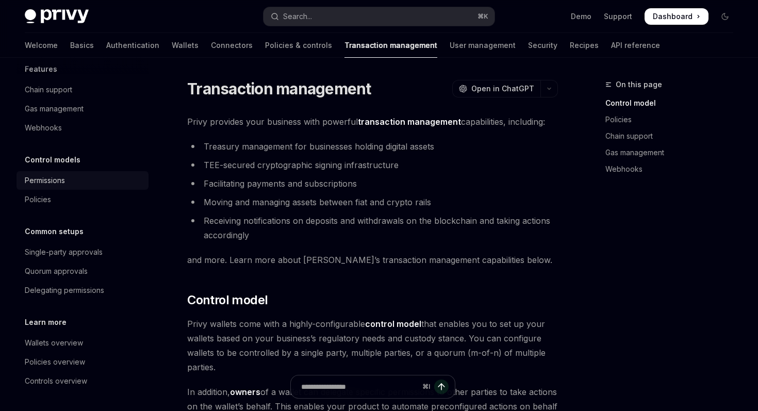
scroll to position [6, 0]
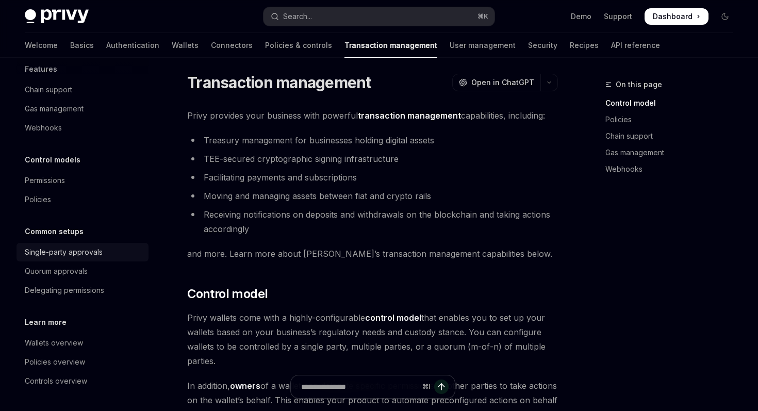
click at [89, 257] on div "Single-party approvals" at bounding box center [64, 252] width 78 height 12
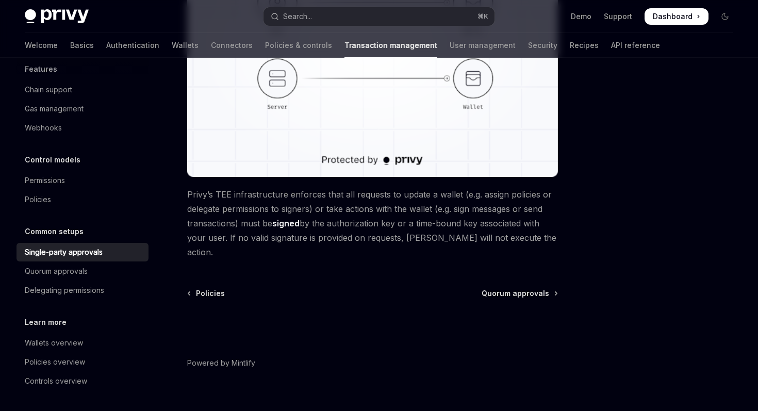
scroll to position [272, 0]
click at [172, 44] on link "Wallets" at bounding box center [185, 45] width 27 height 25
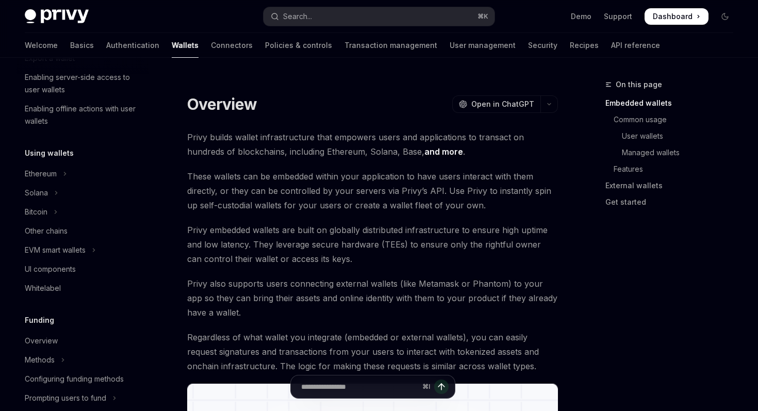
scroll to position [200, 0]
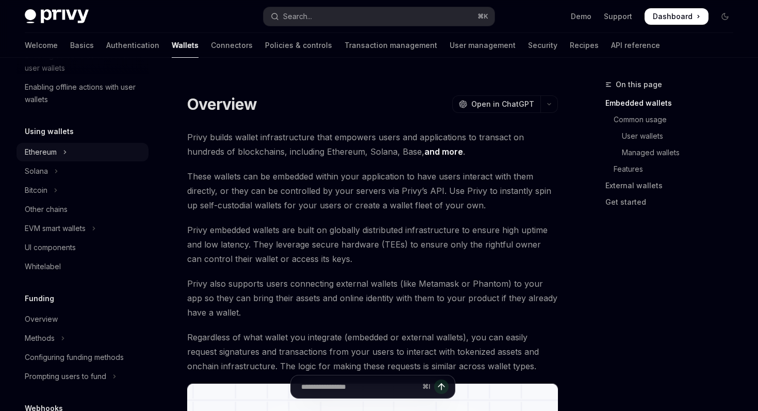
click at [68, 151] on button "Ethereum" at bounding box center [83, 152] width 132 height 19
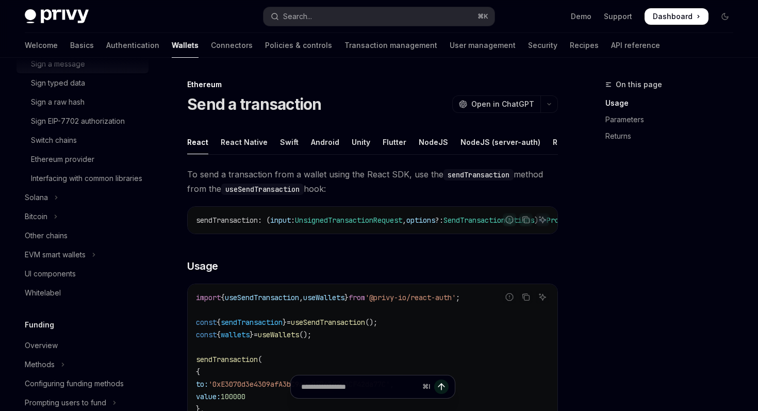
scroll to position [346, 0]
click at [96, 184] on div "Interfacing with common libraries" at bounding box center [86, 178] width 111 height 12
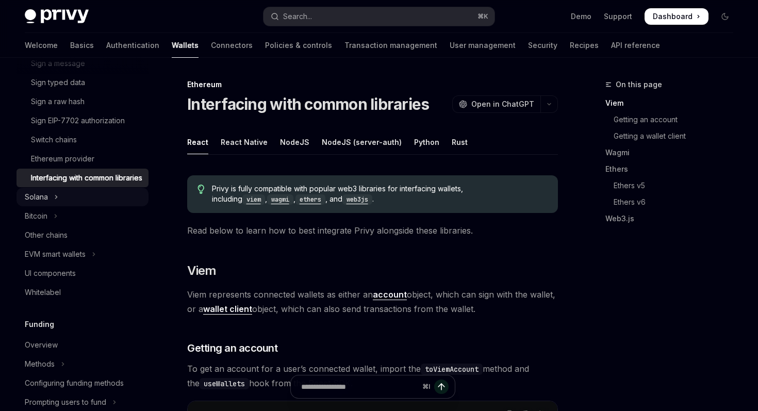
click at [96, 204] on button "Solana" at bounding box center [83, 197] width 132 height 19
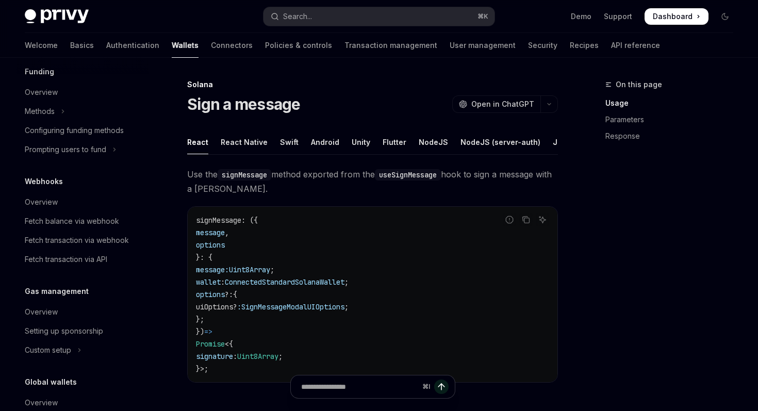
scroll to position [696, 0]
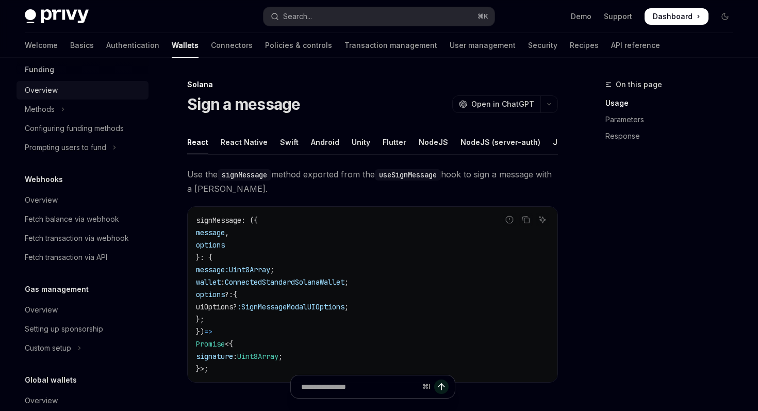
click at [85, 96] on div "Overview" at bounding box center [84, 90] width 118 height 12
type textarea "*"
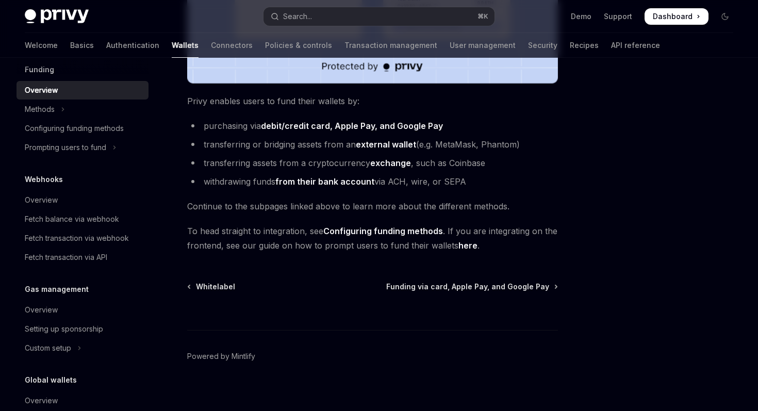
scroll to position [398, 0]
